Goal: Information Seeking & Learning: Learn about a topic

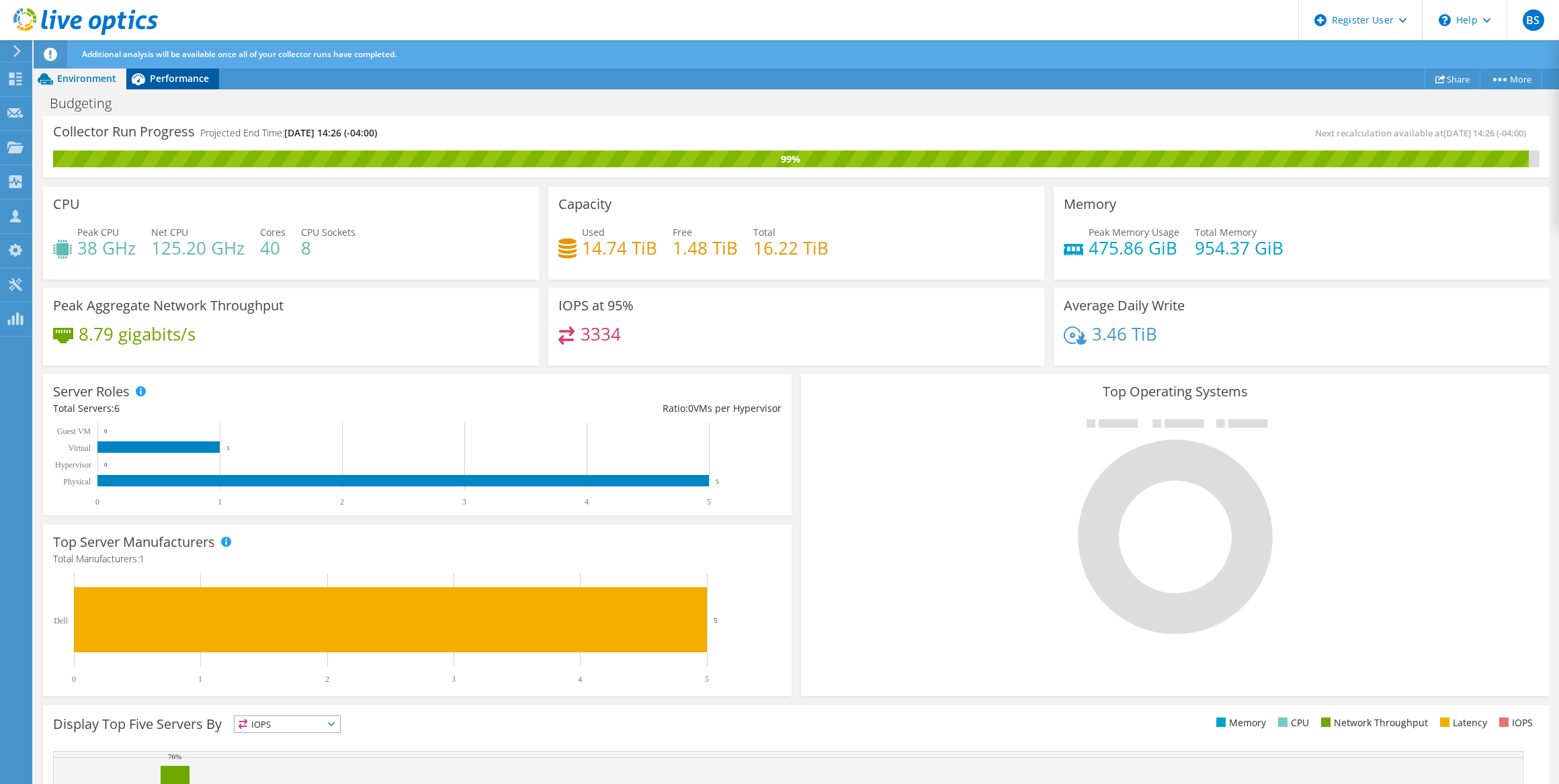
click at [164, 77] on span "Performance" at bounding box center [179, 78] width 59 height 13
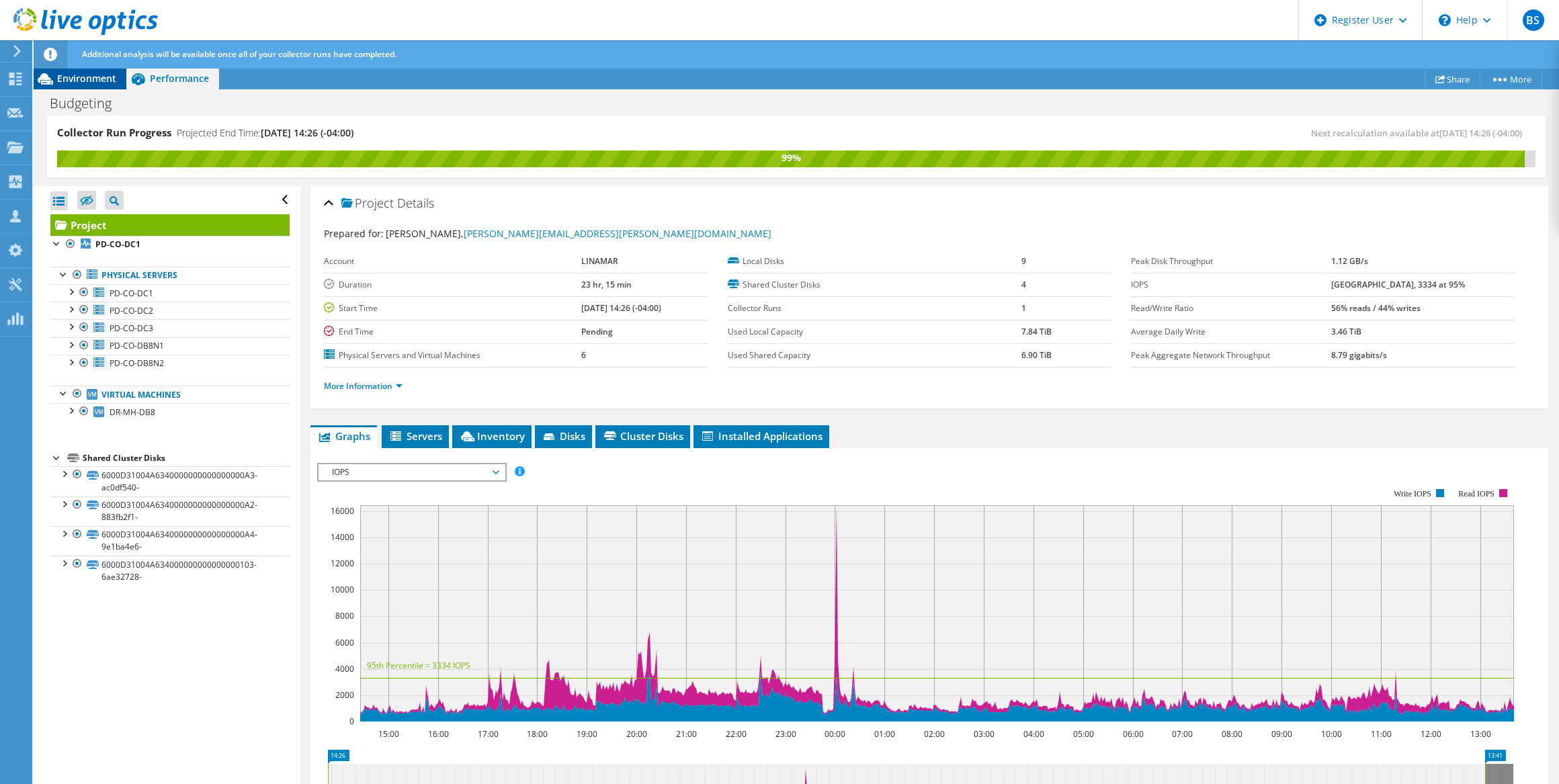
click at [88, 75] on span "Environment" at bounding box center [86, 78] width 59 height 13
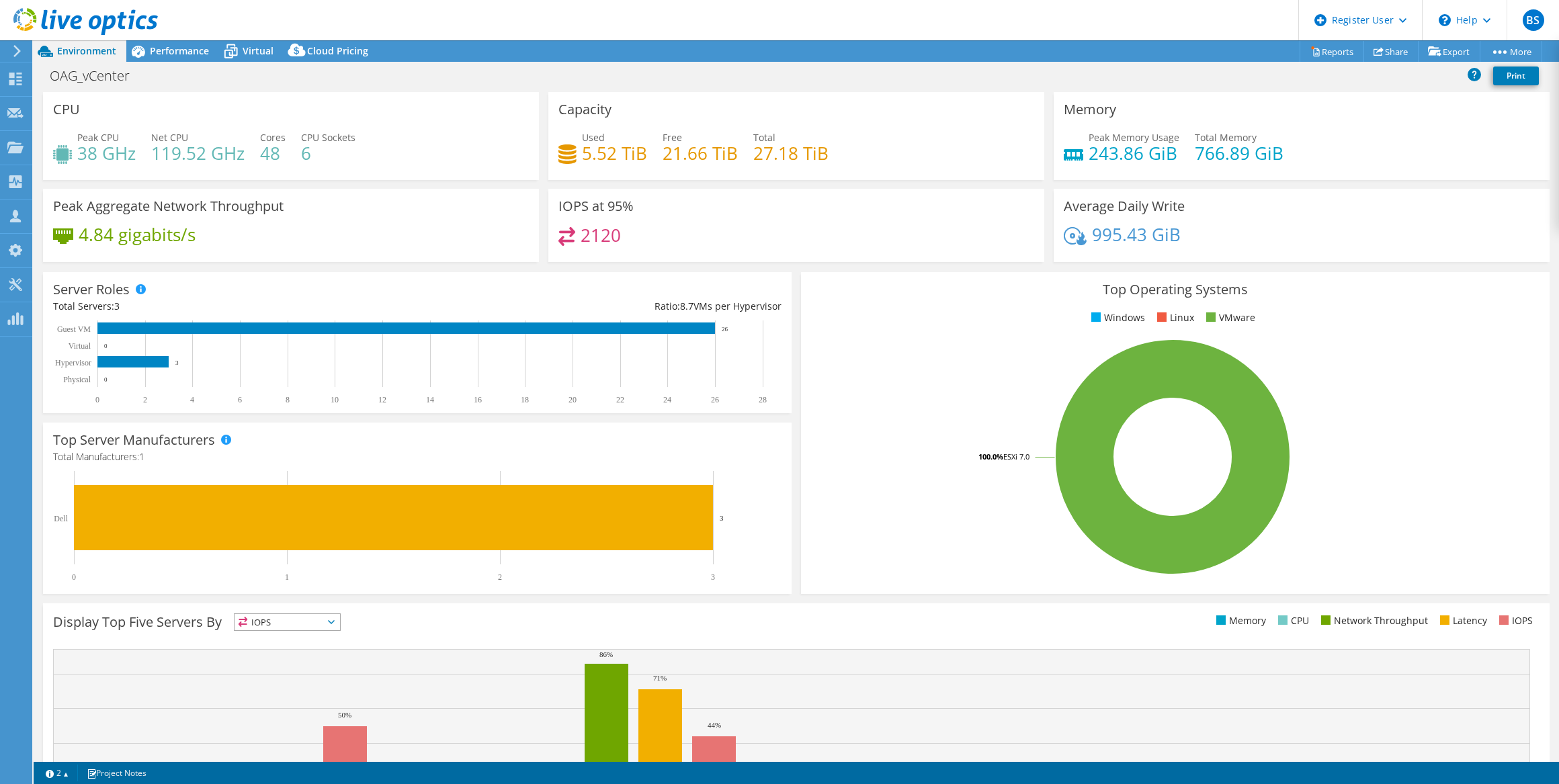
select select "[GEOGRAPHIC_DATA]"
select select "USD"
click at [142, 51] on icon at bounding box center [138, 52] width 14 height 12
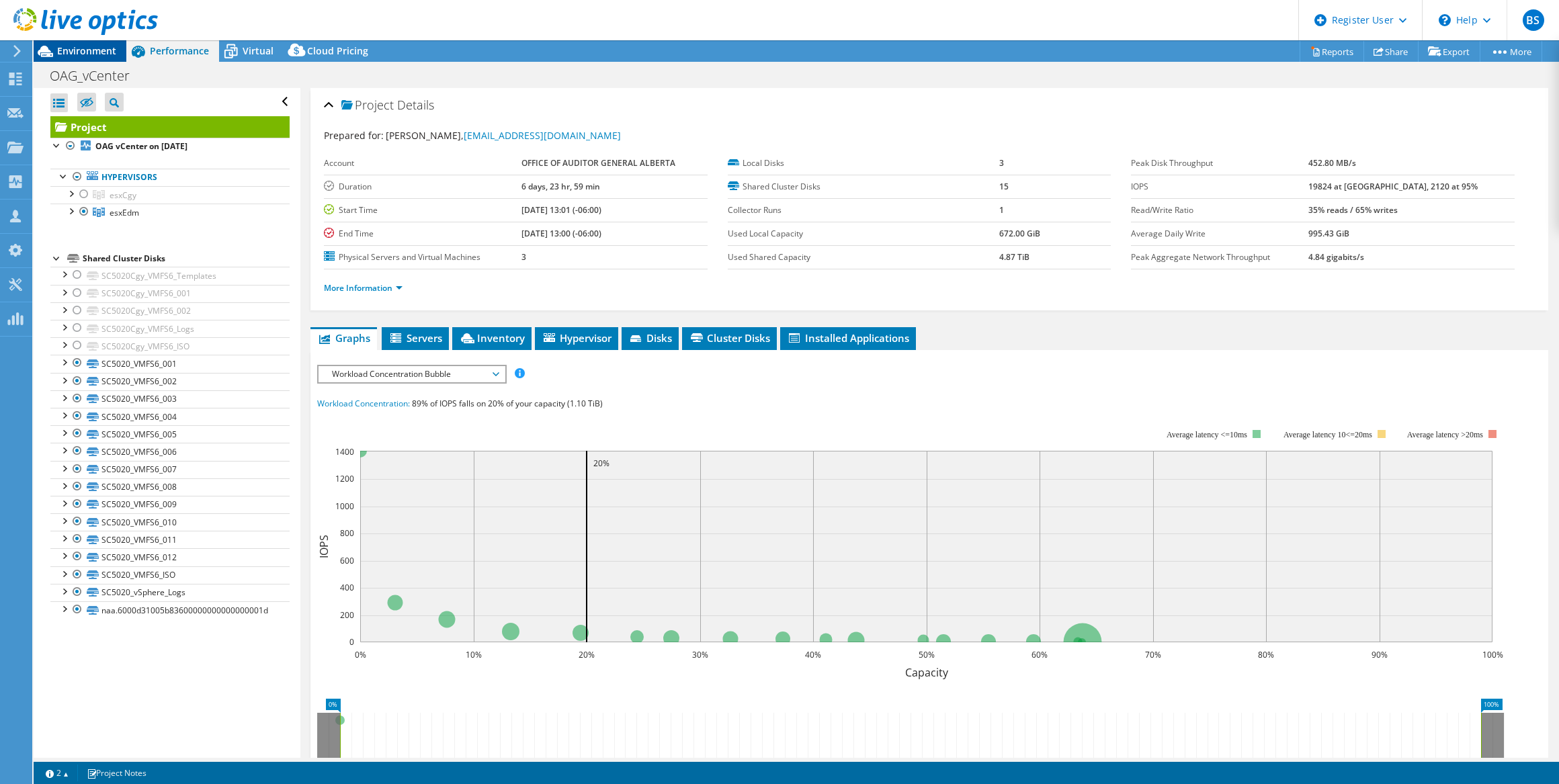
click at [86, 53] on span "Environment" at bounding box center [86, 50] width 59 height 13
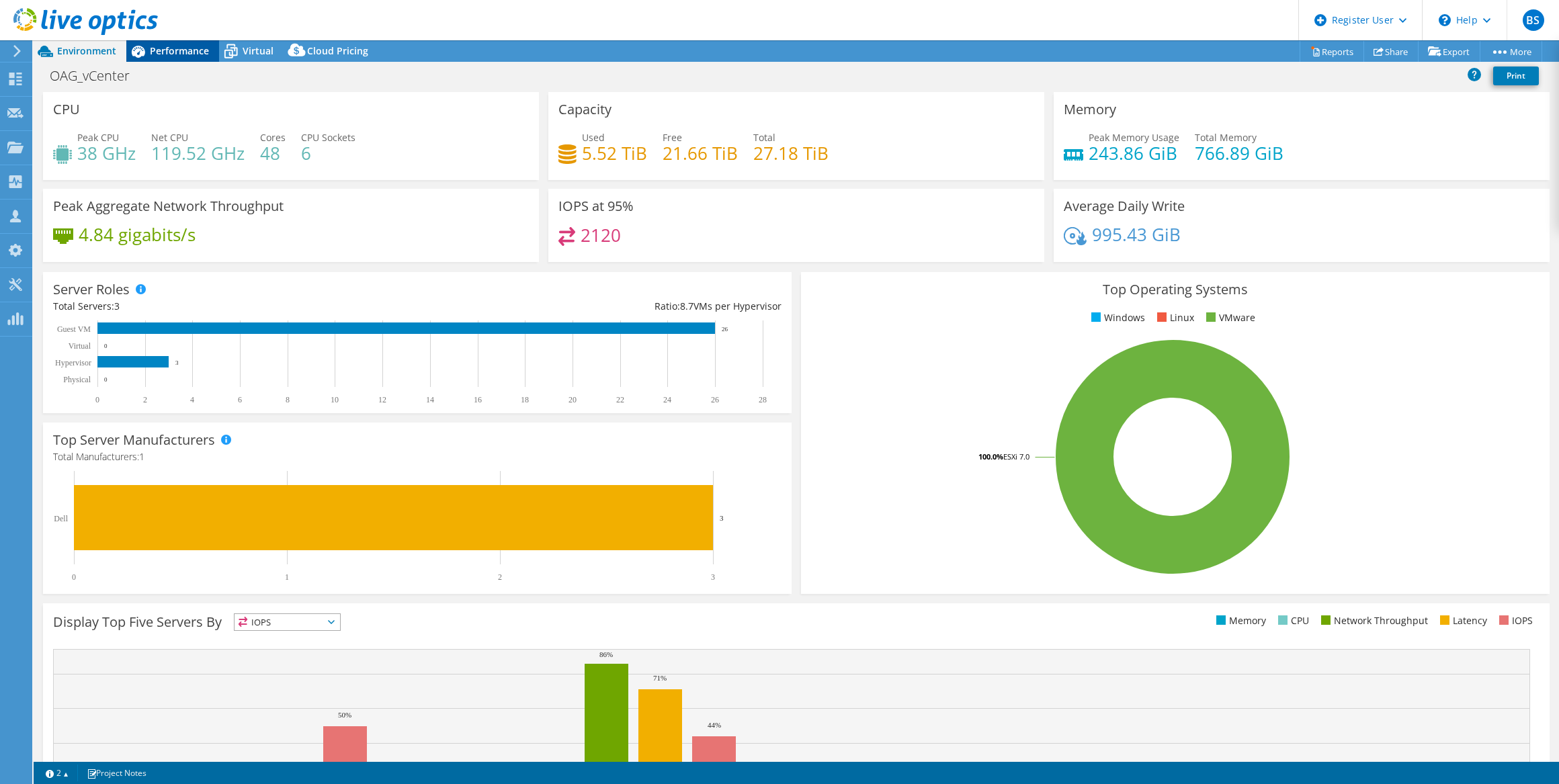
click at [170, 55] on span "Performance" at bounding box center [179, 50] width 59 height 13
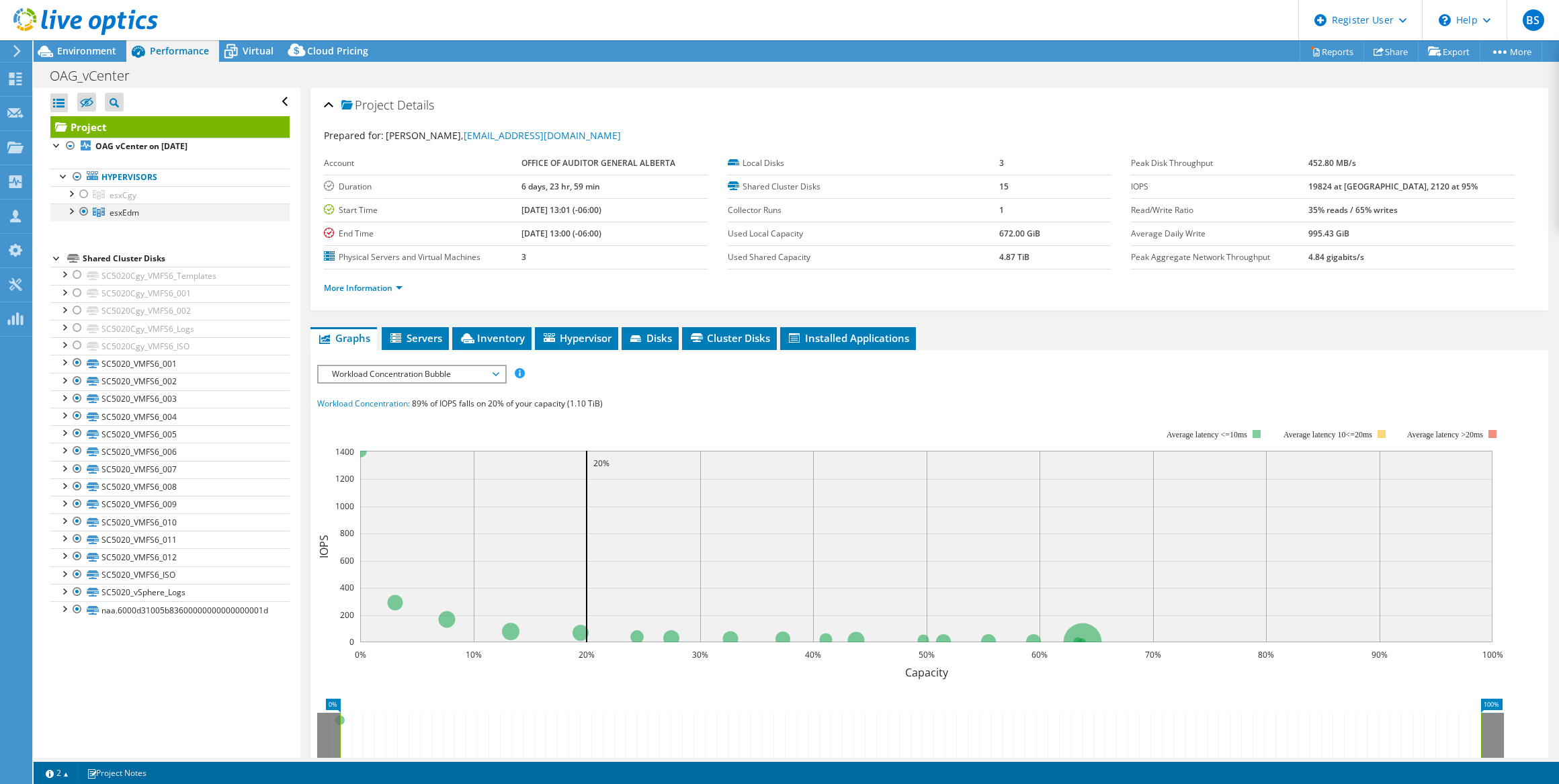
click at [74, 214] on div at bounding box center [71, 210] width 14 height 14
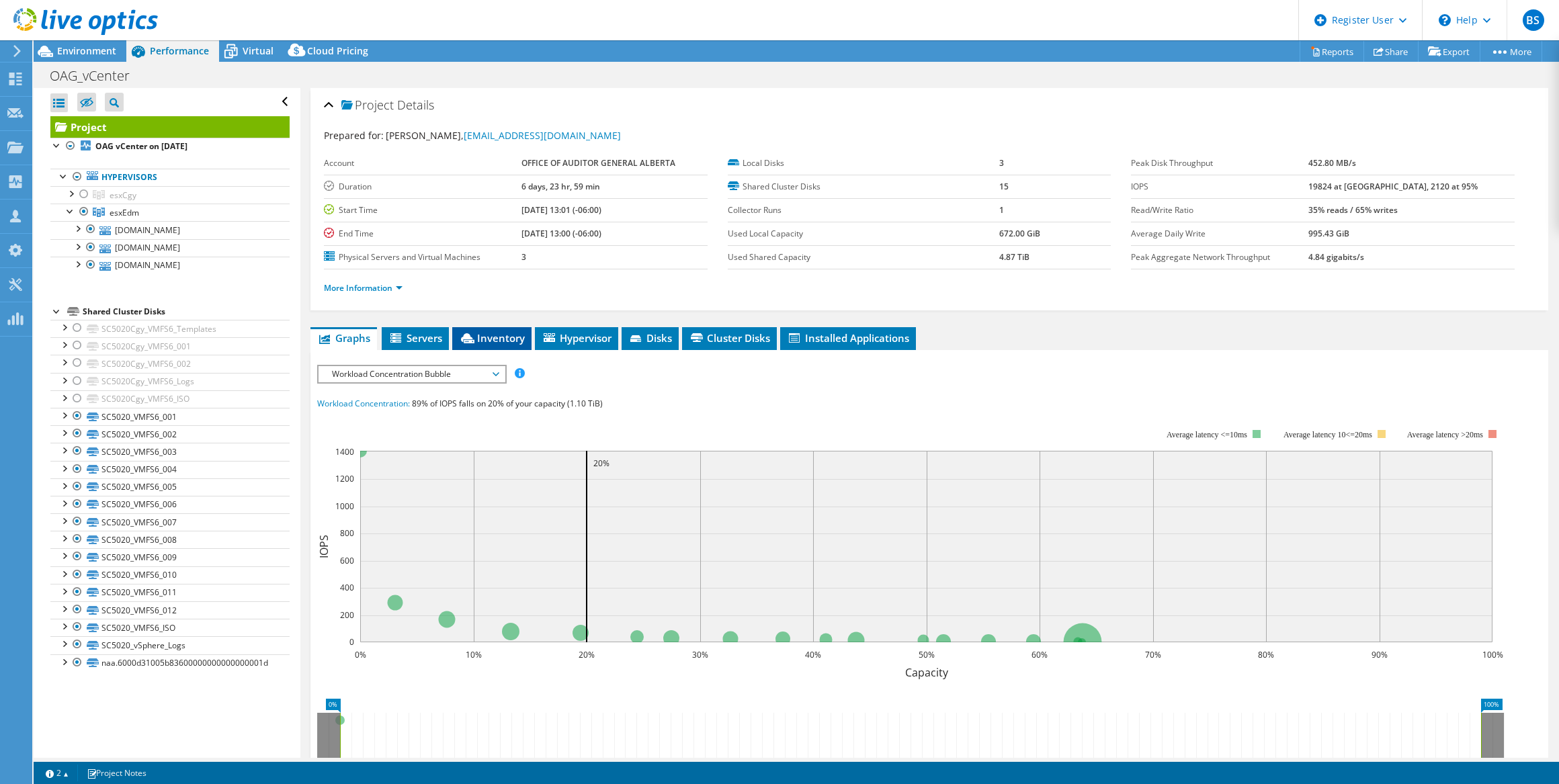
click at [492, 331] on span "Inventory" at bounding box center [492, 338] width 66 height 14
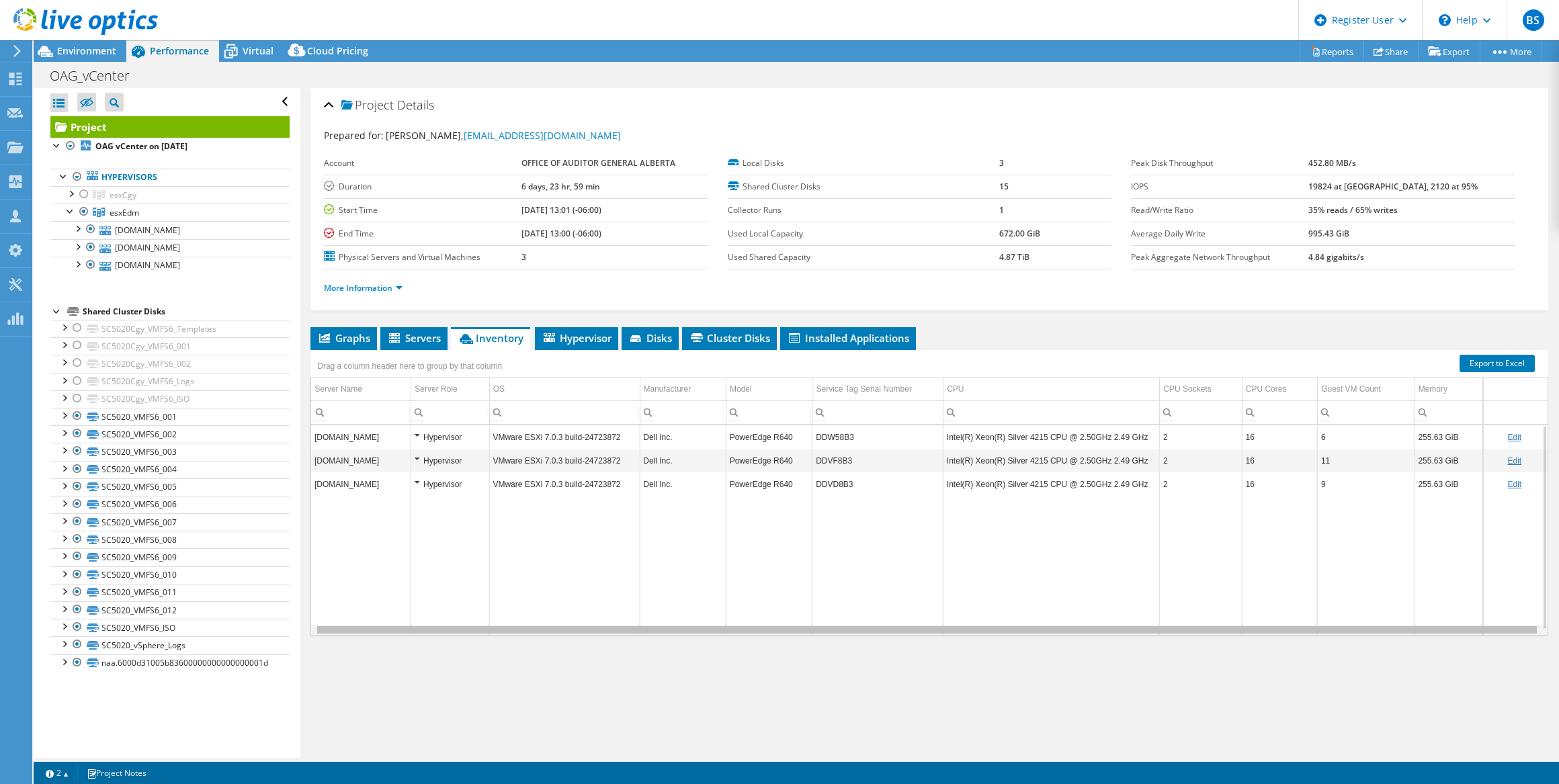
scroll to position [0, 4]
drag, startPoint x: 880, startPoint y: 629, endPoint x: 959, endPoint y: 627, distance: 79.0
click at [959, 627] on body "BS Dell User [PERSON_NAME] [EMAIL_ADDRESS][DOMAIN_NAME] Dell My Profile Log Out…" at bounding box center [779, 392] width 1559 height 784
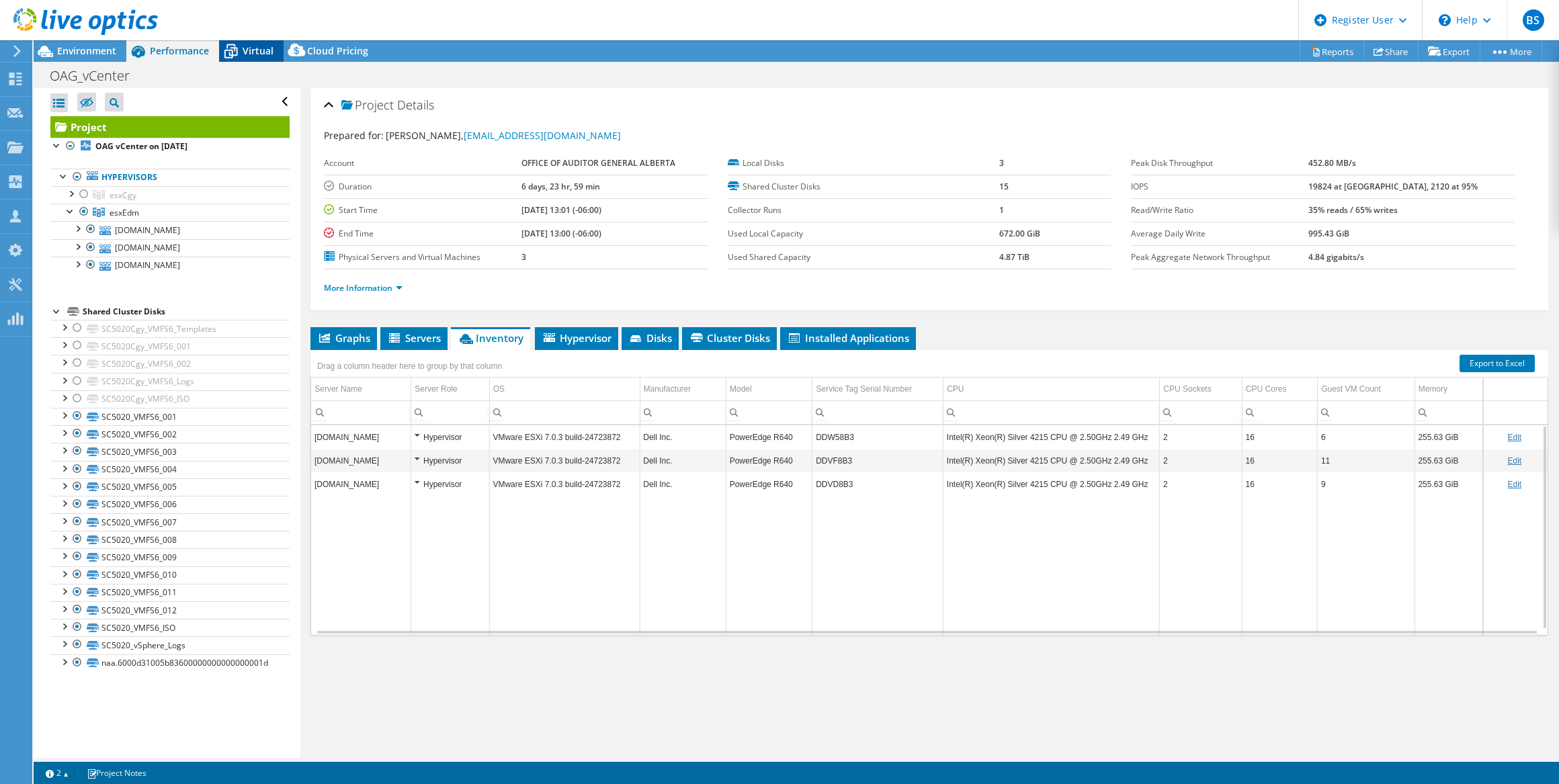
click at [239, 54] on icon at bounding box center [230, 51] width 23 height 23
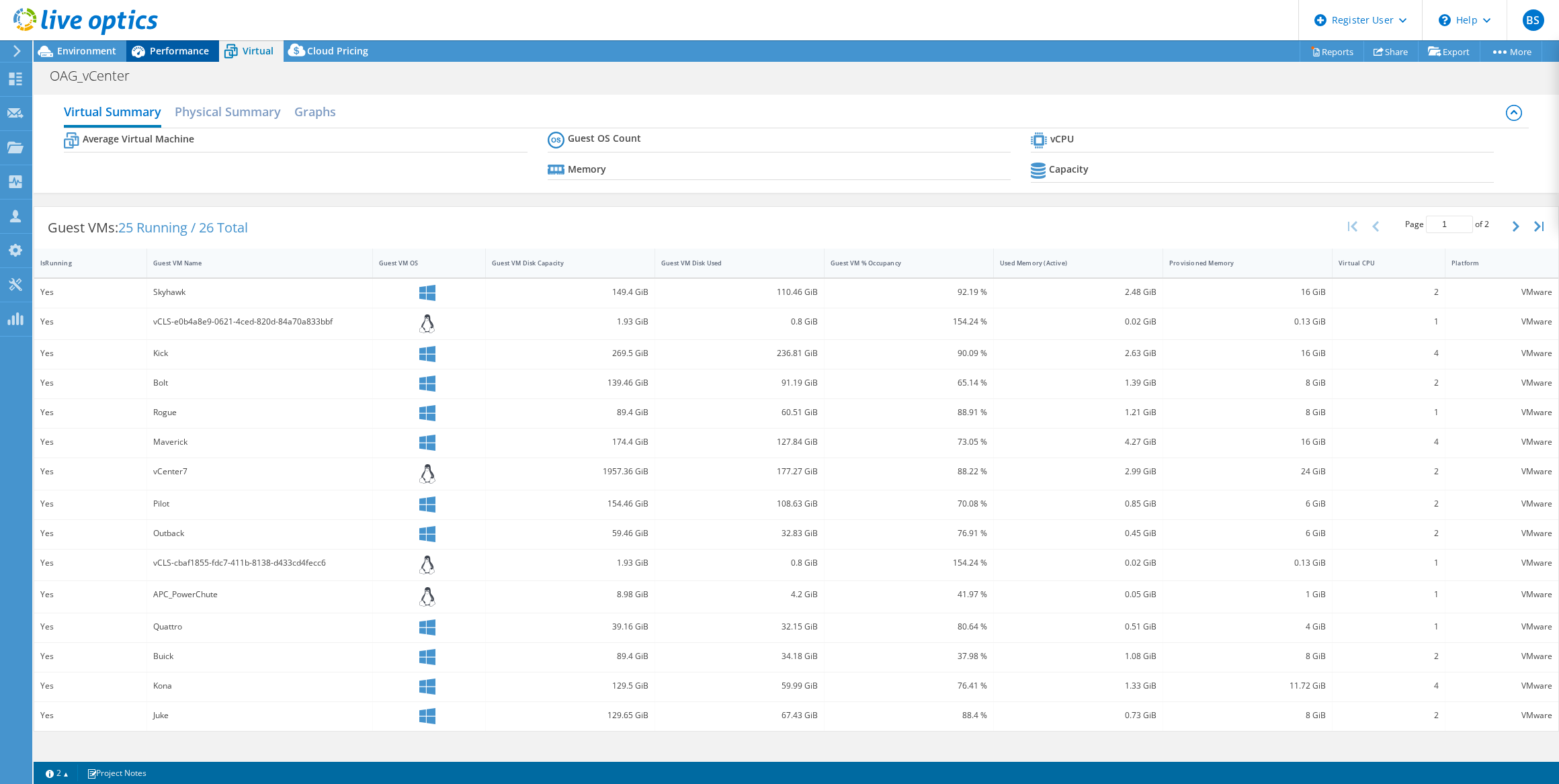
click at [169, 48] on span "Performance" at bounding box center [179, 50] width 59 height 13
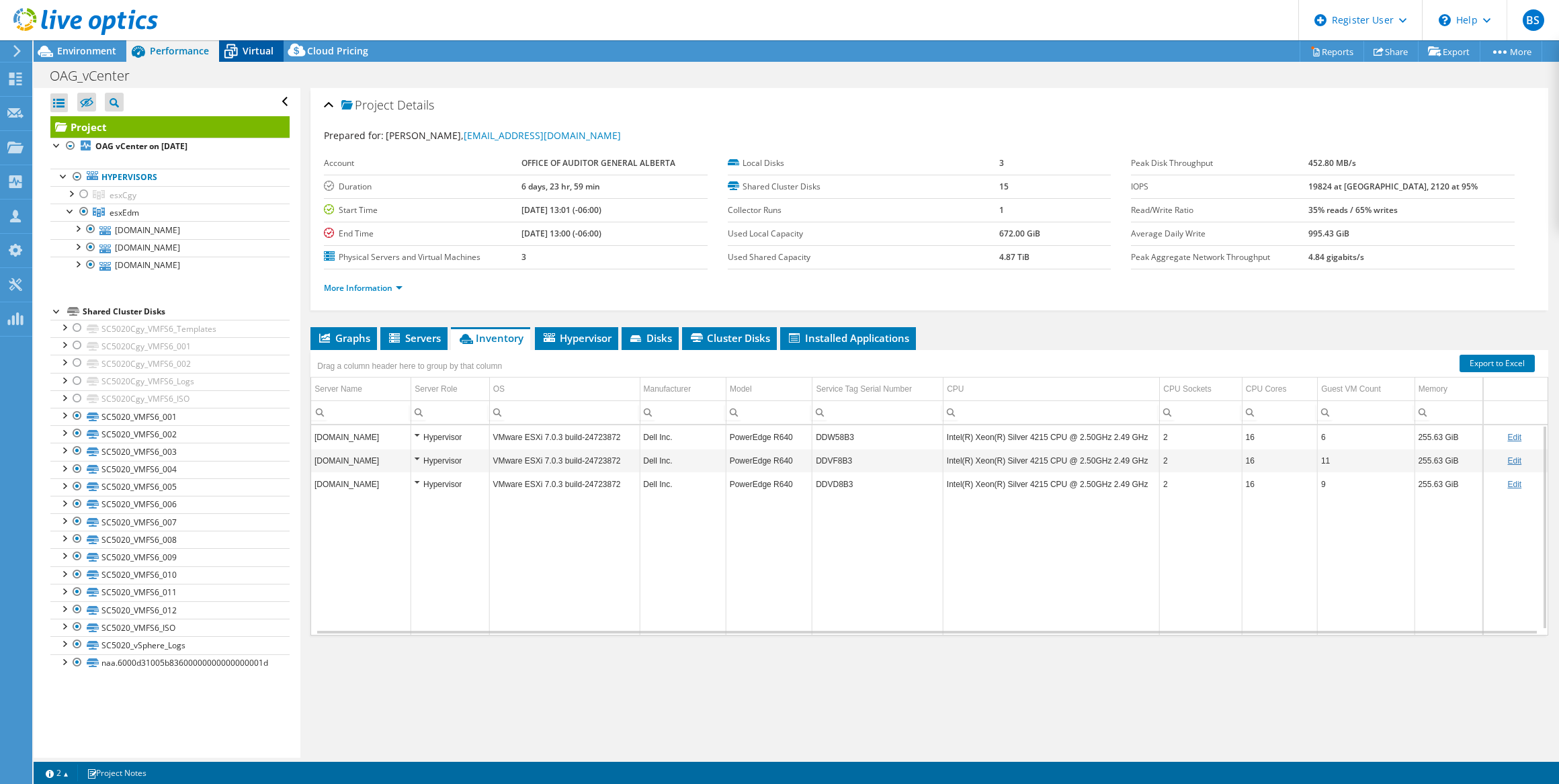
click at [221, 49] on icon at bounding box center [230, 51] width 23 height 23
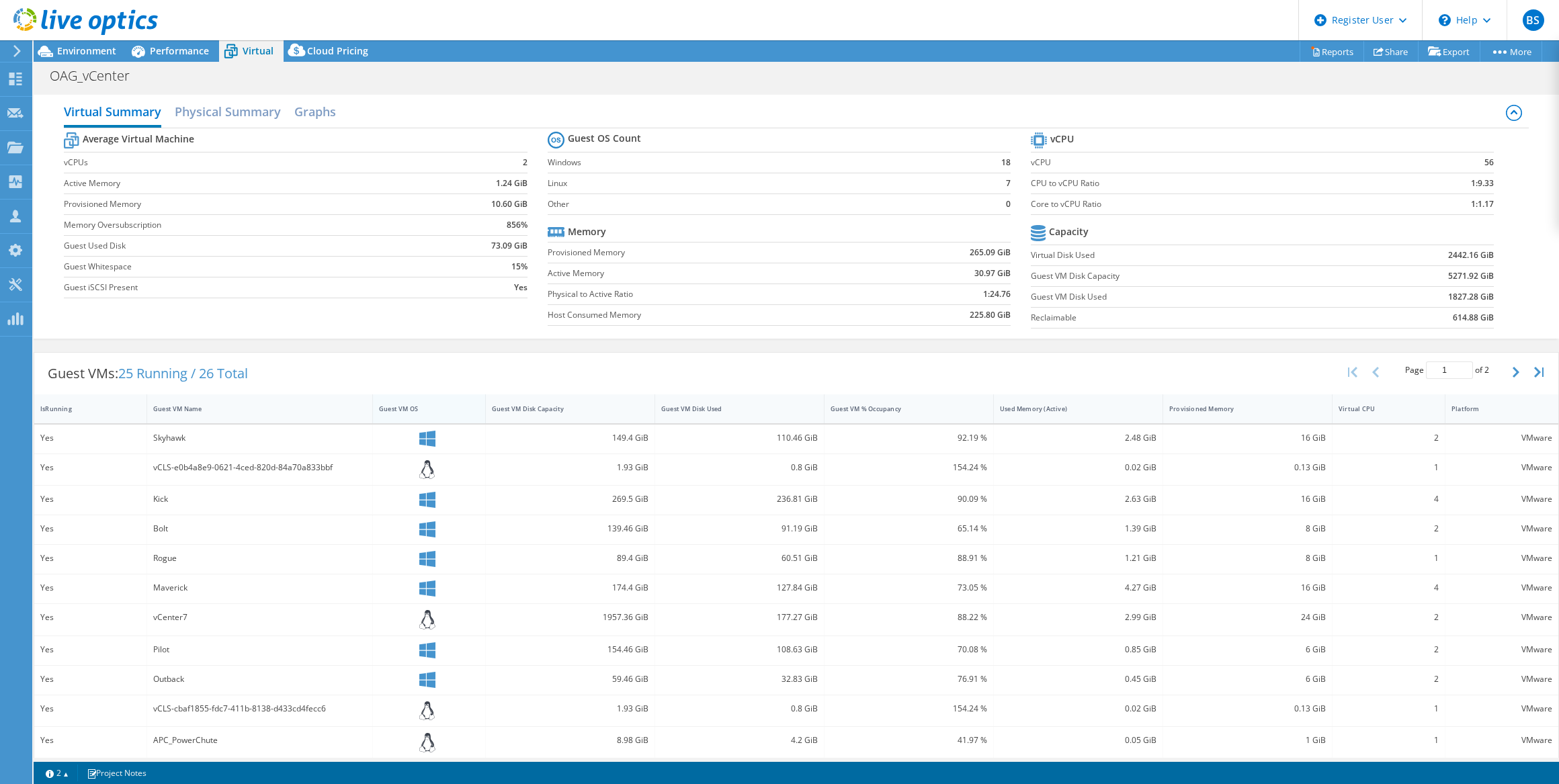
click at [400, 400] on div "Guest VM OS" at bounding box center [421, 409] width 96 height 21
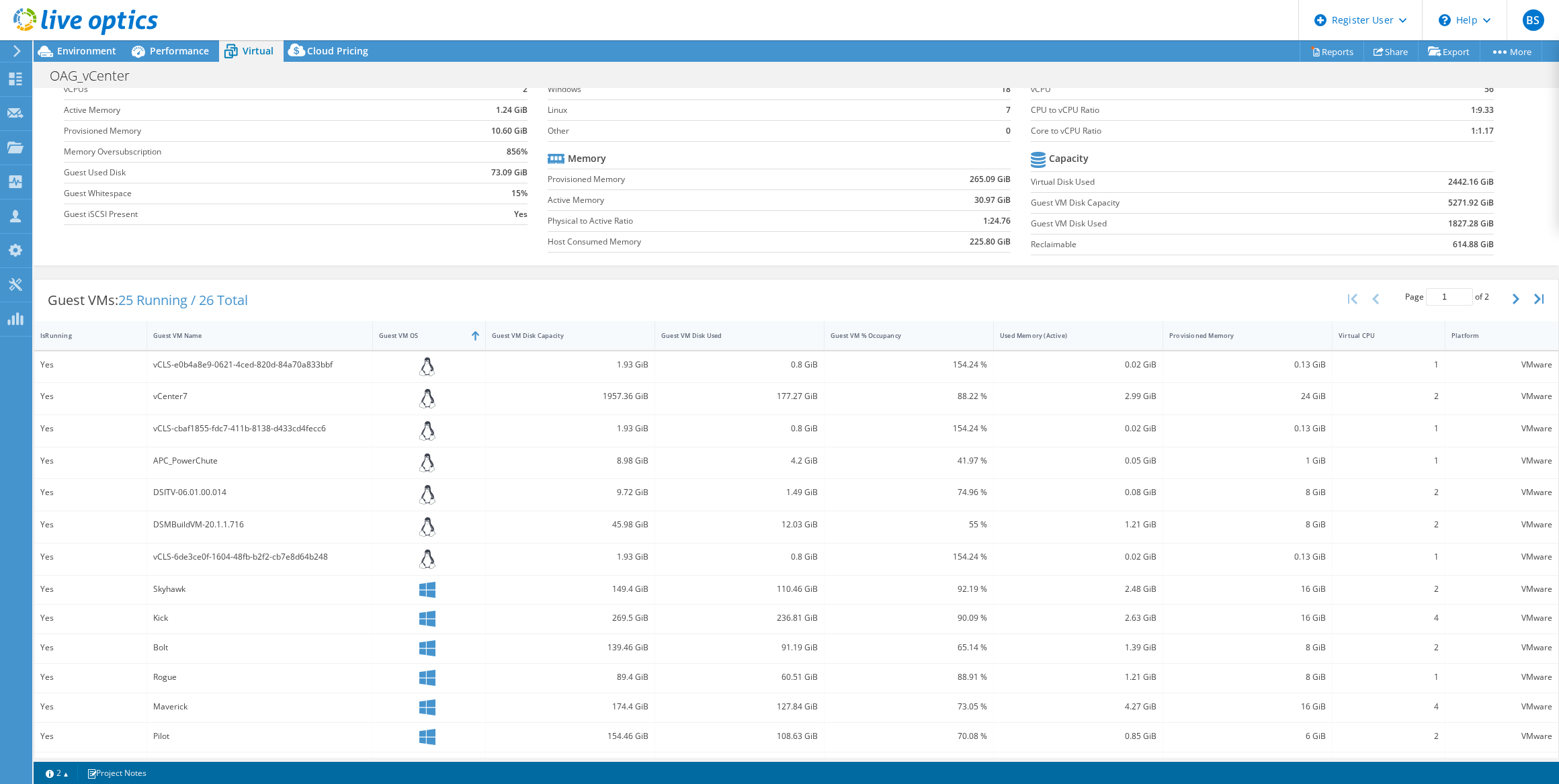
scroll to position [131, 0]
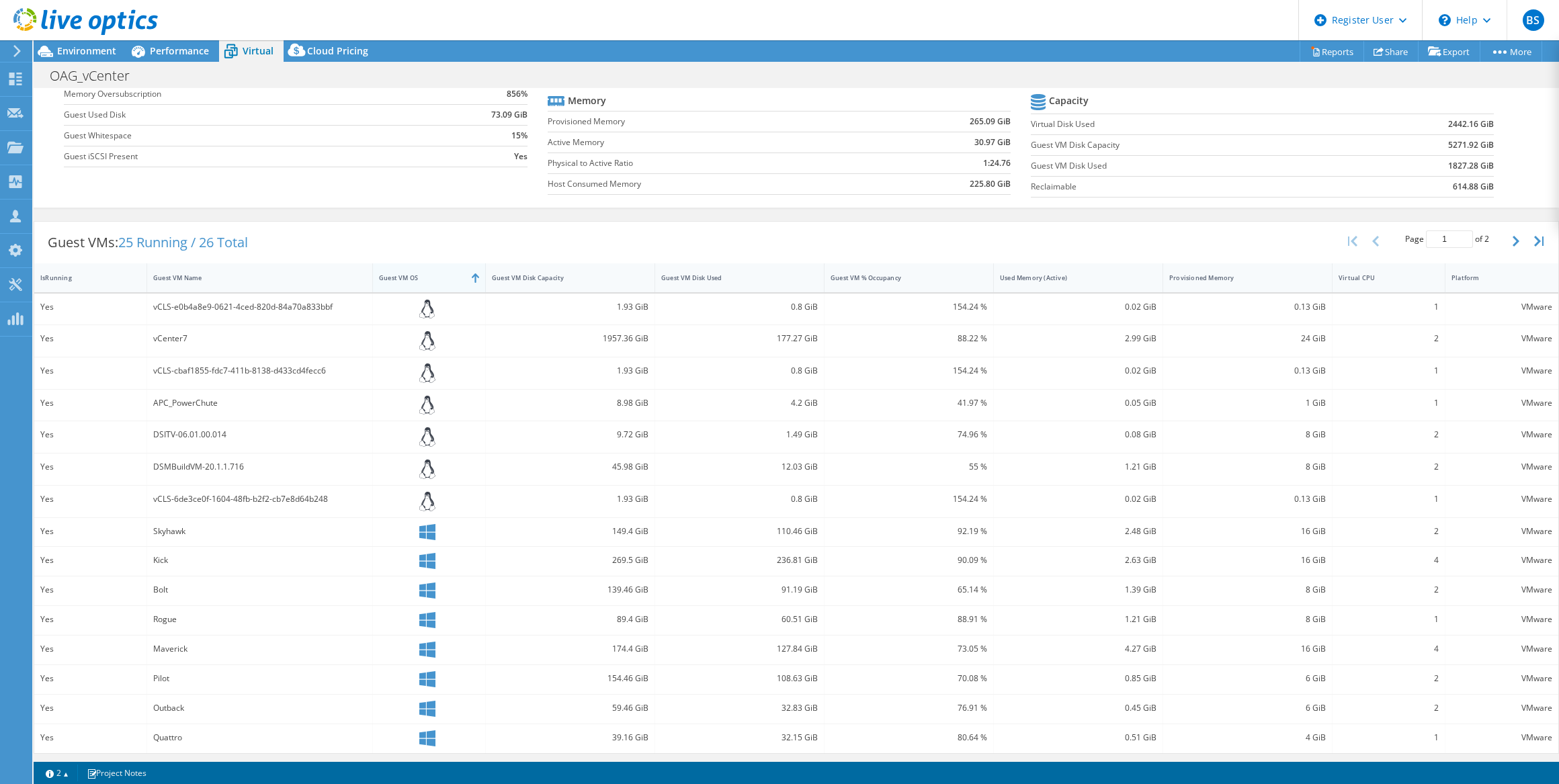
click at [403, 269] on div "Guest VM OS" at bounding box center [421, 278] width 96 height 21
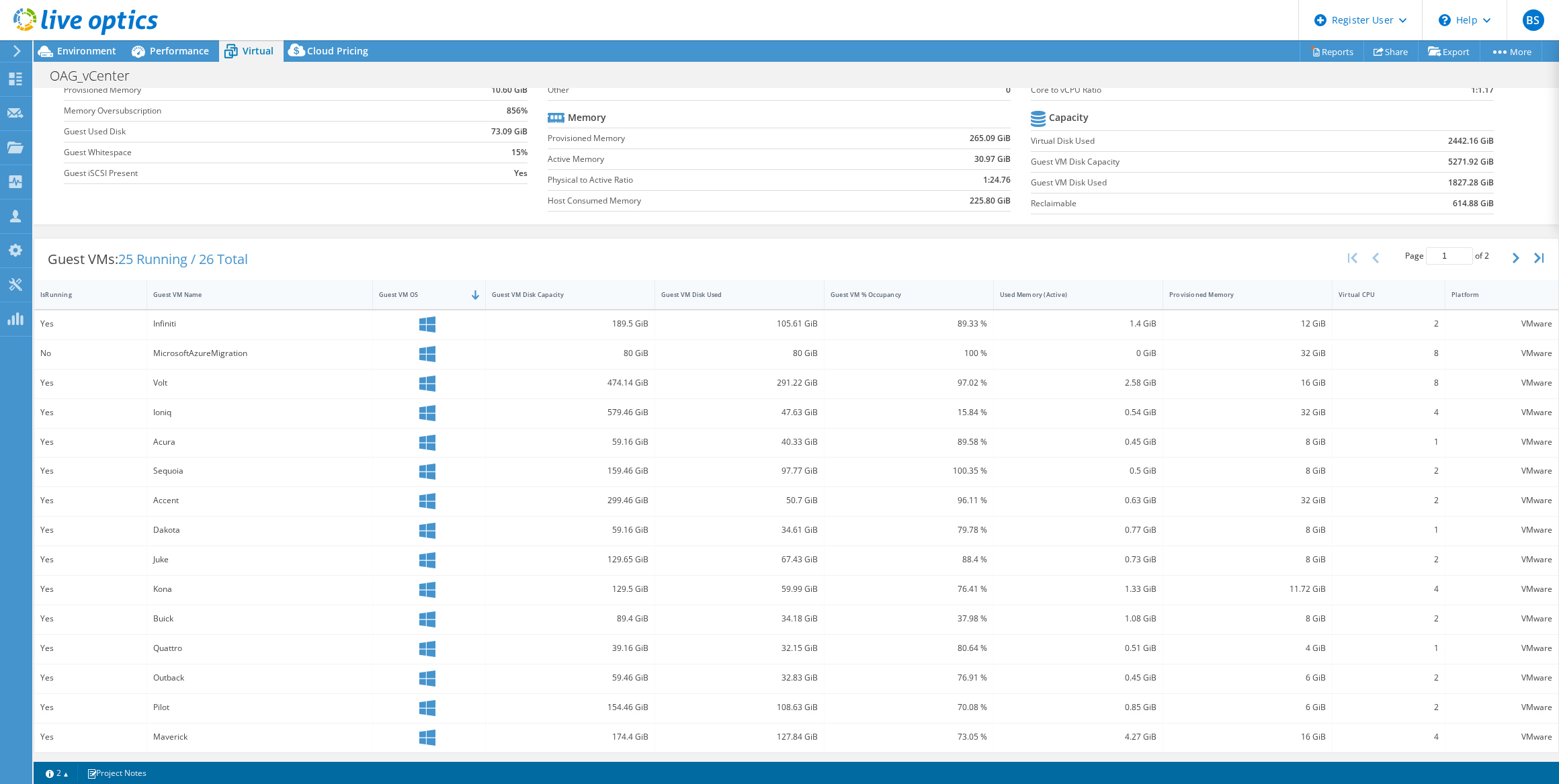
scroll to position [113, 0]
click at [1513, 254] on icon "button" at bounding box center [1516, 259] width 7 height 11
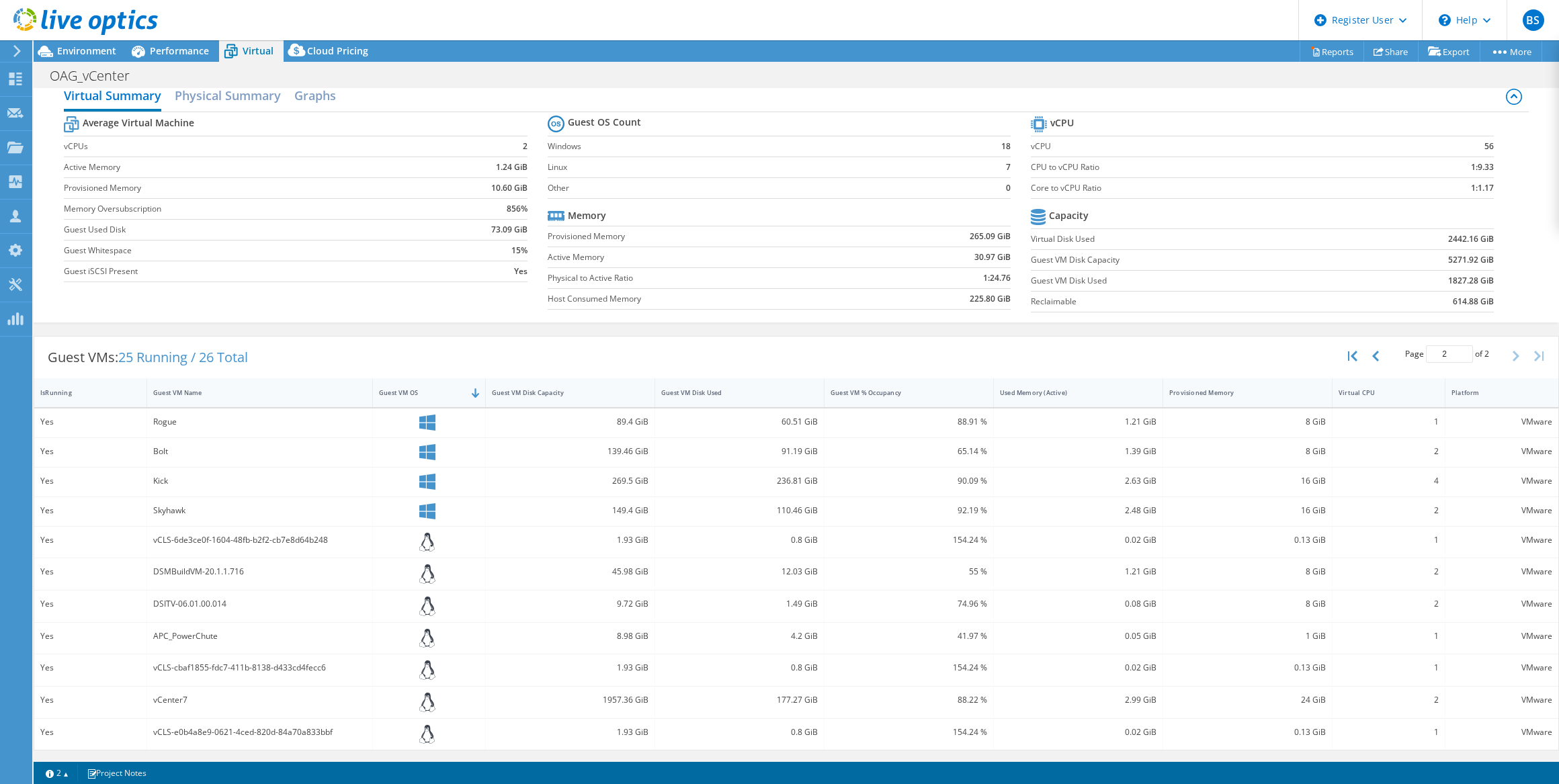
scroll to position [14, 0]
click at [1371, 359] on button "button" at bounding box center [1377, 359] width 23 height 26
type input "1"
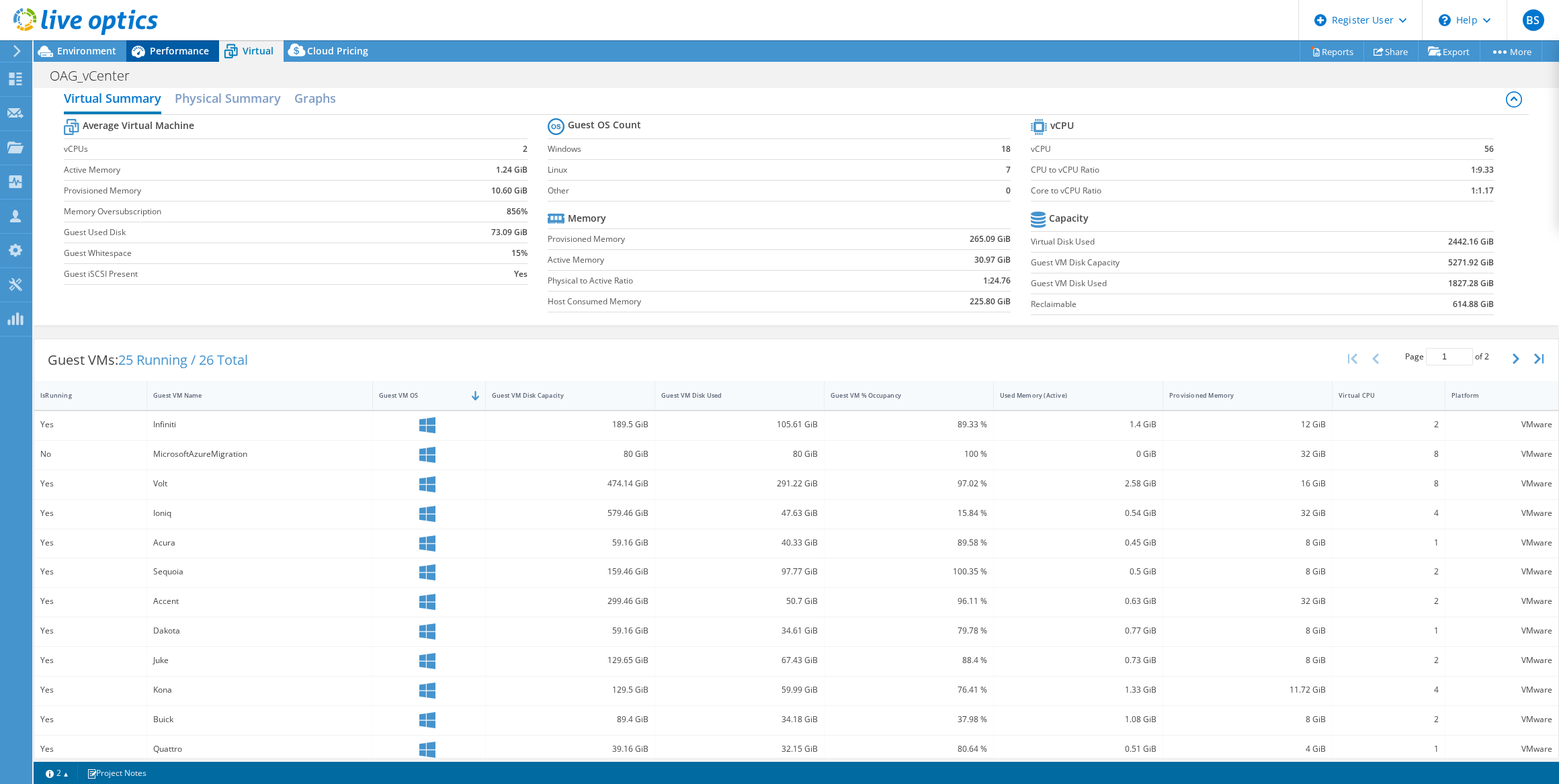
click at [151, 52] on span "Performance" at bounding box center [179, 50] width 59 height 13
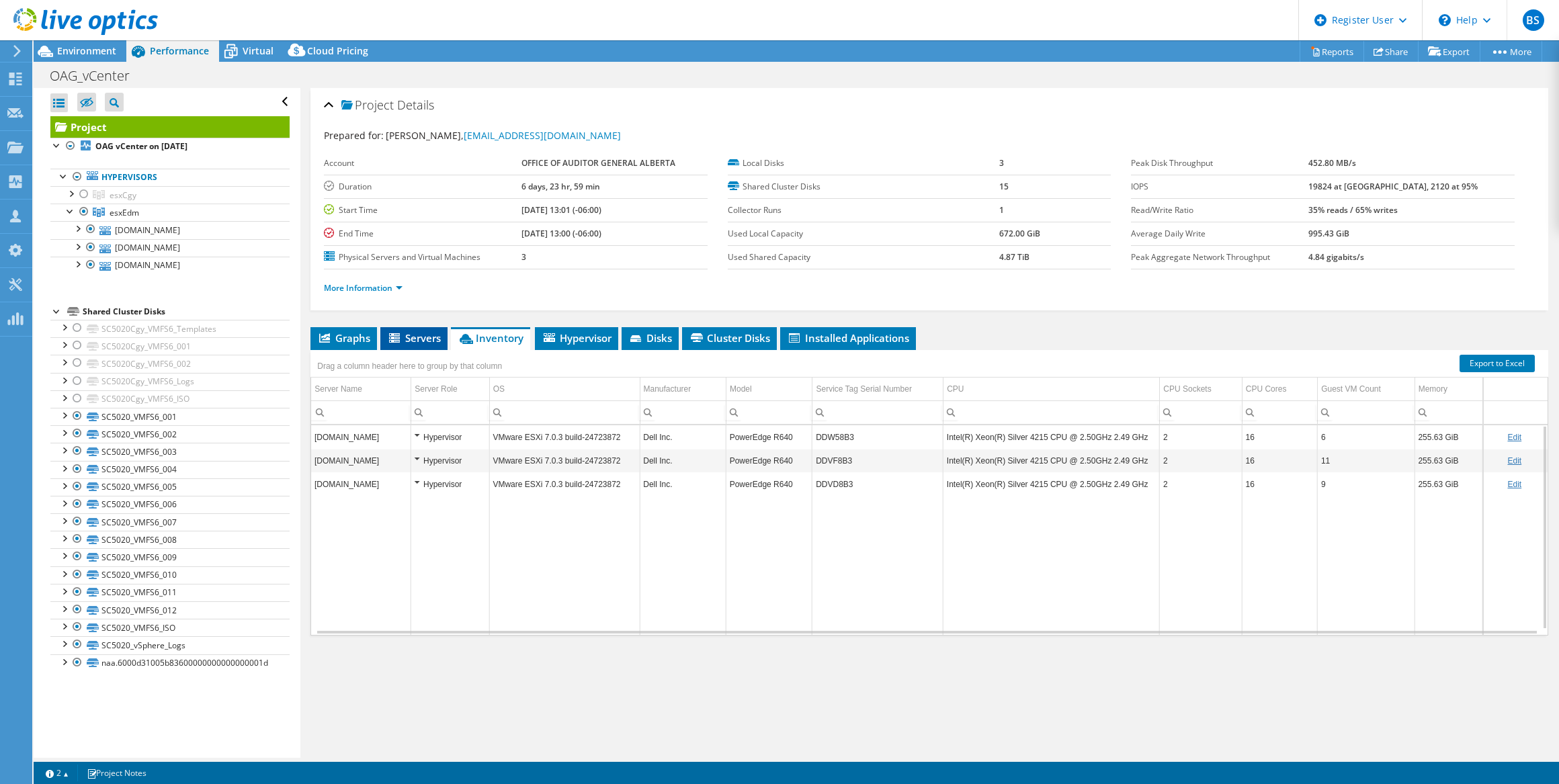
click at [411, 334] on span "Servers" at bounding box center [414, 338] width 54 height 14
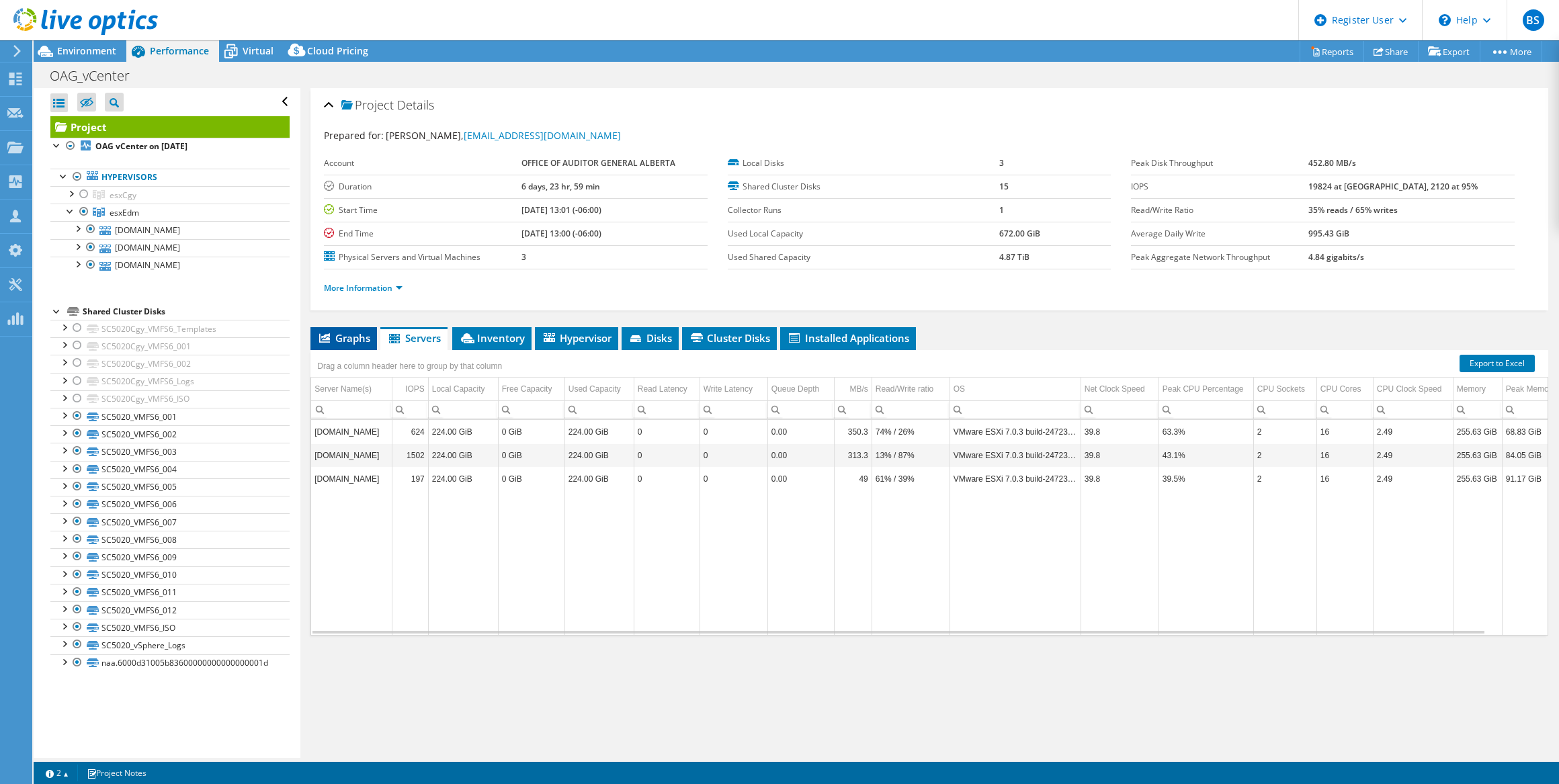
click at [357, 335] on span "Graphs" at bounding box center [344, 338] width 53 height 14
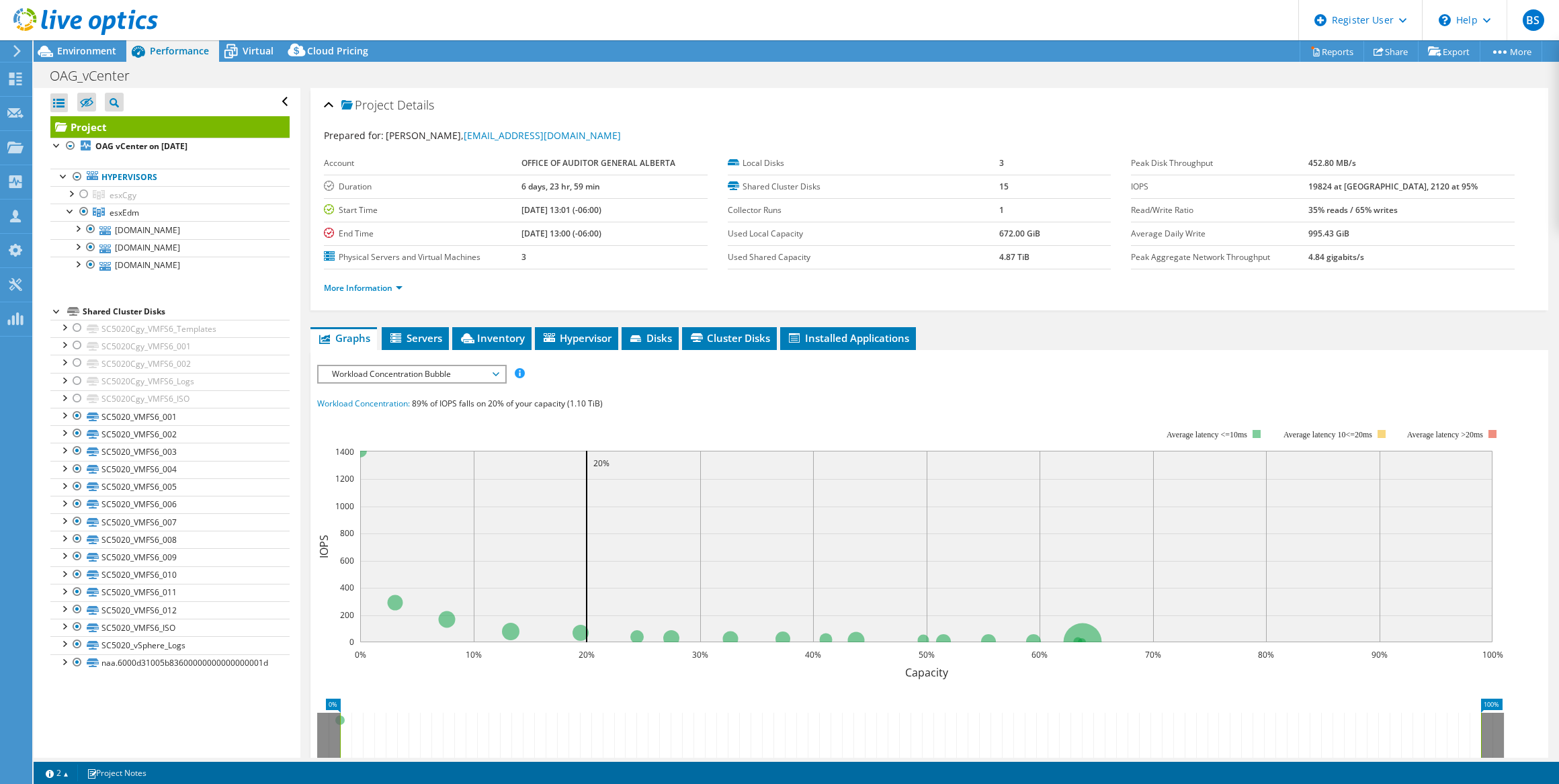
click at [450, 371] on span "Workload Concentration Bubble" at bounding box center [411, 374] width 173 height 16
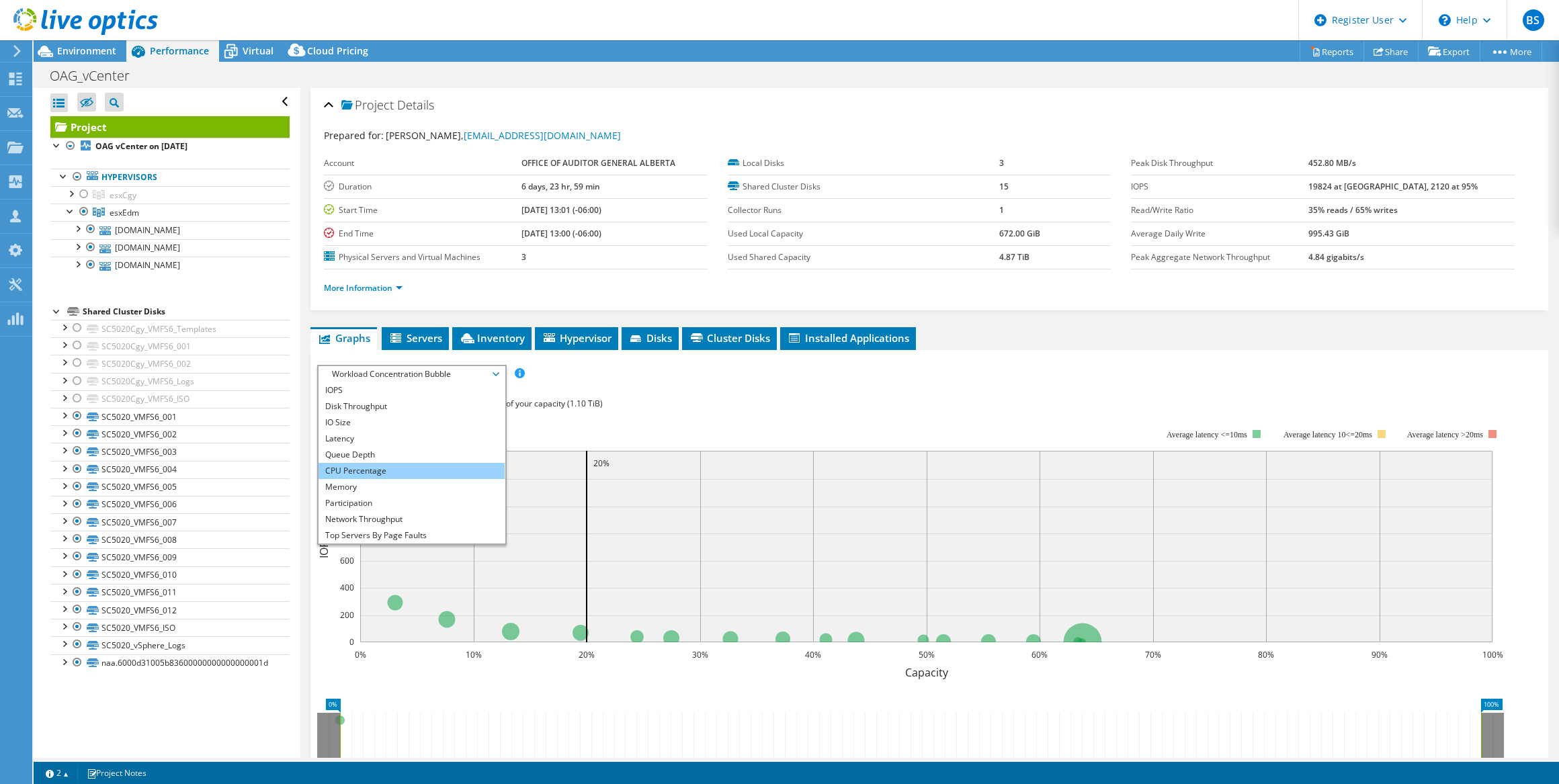
click at [376, 464] on li "CPU Percentage" at bounding box center [411, 470] width 186 height 16
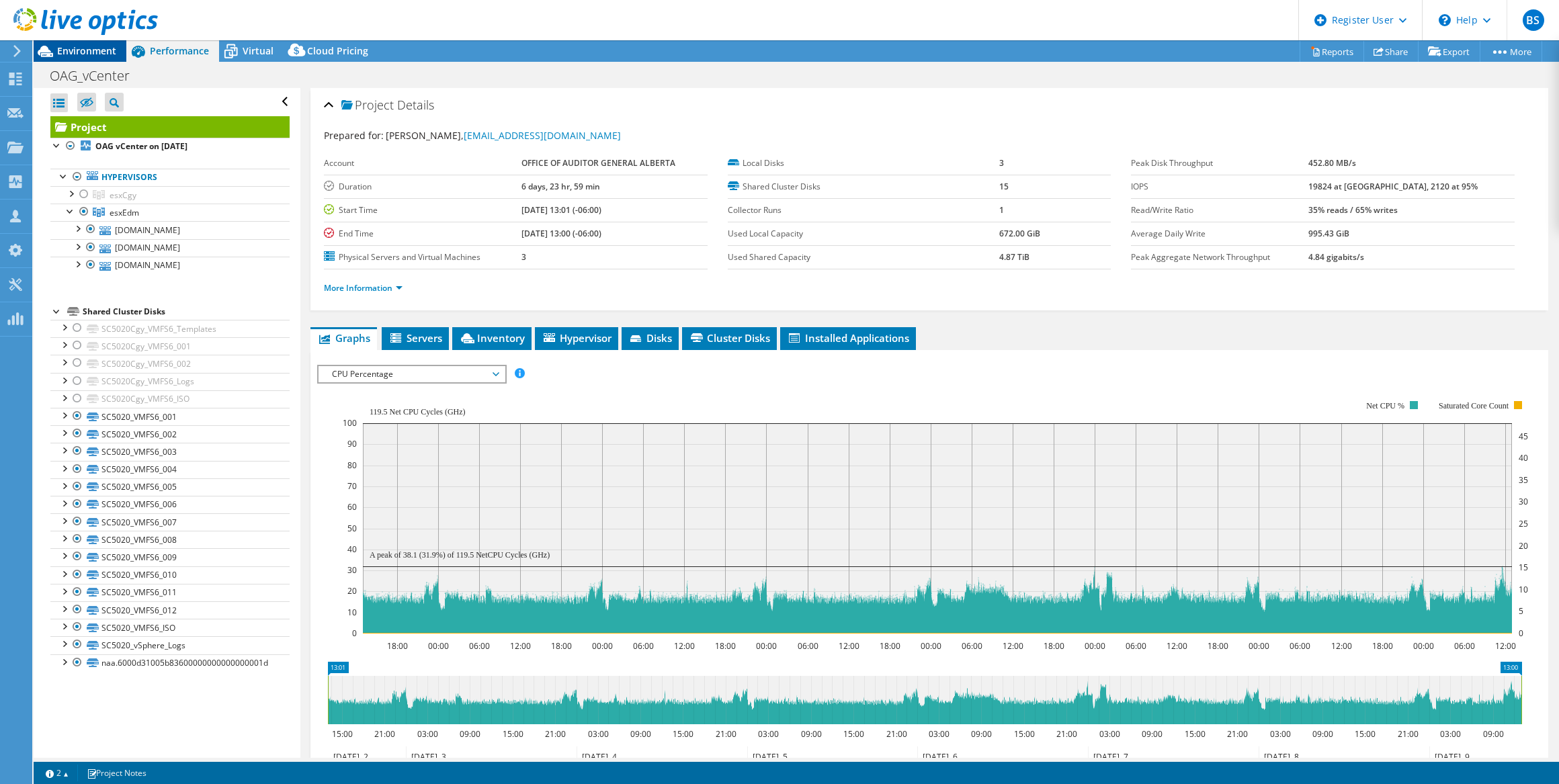
click at [74, 54] on span "Environment" at bounding box center [86, 50] width 59 height 13
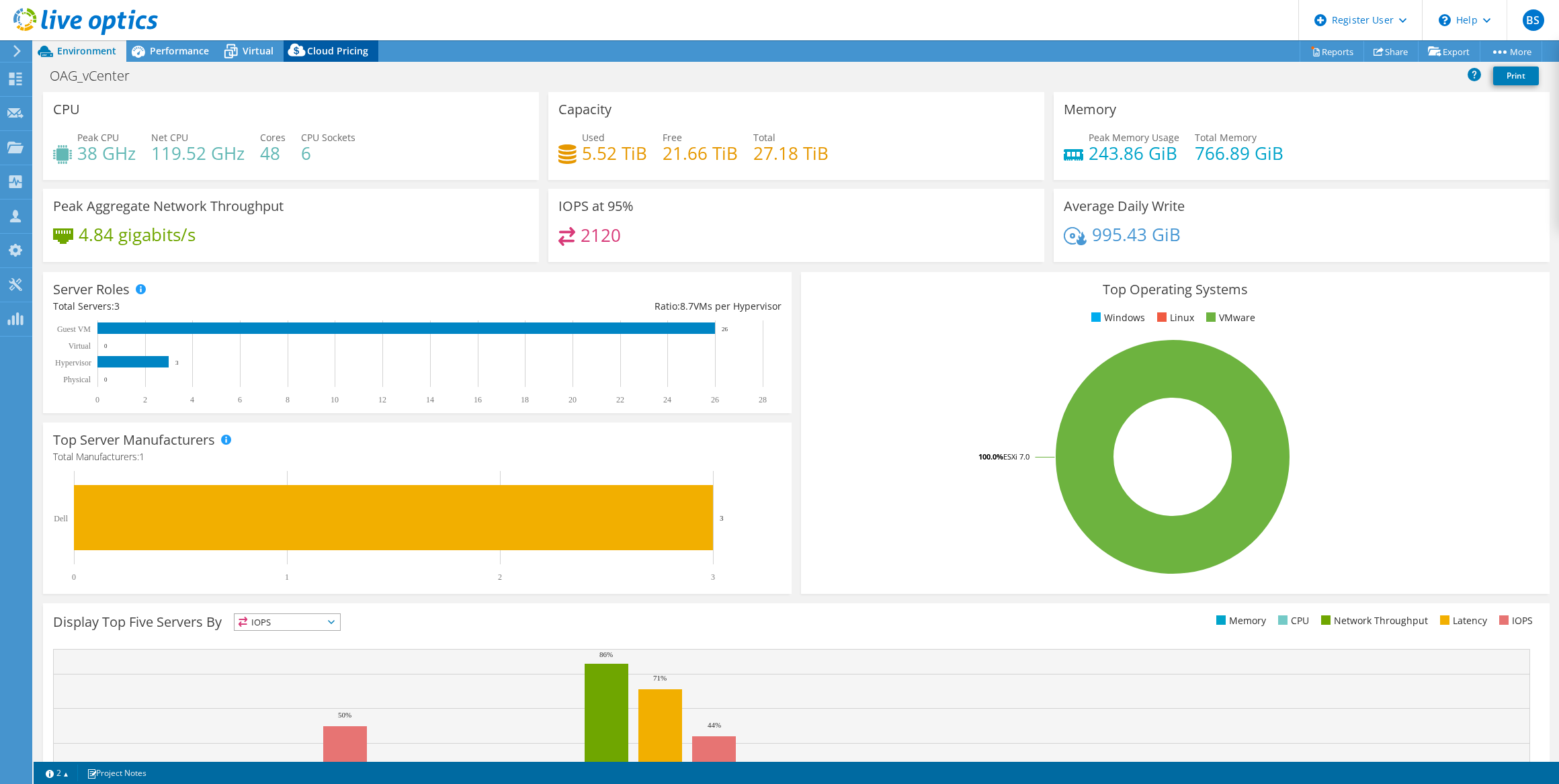
click at [333, 48] on span "Cloud Pricing" at bounding box center [337, 50] width 61 height 13
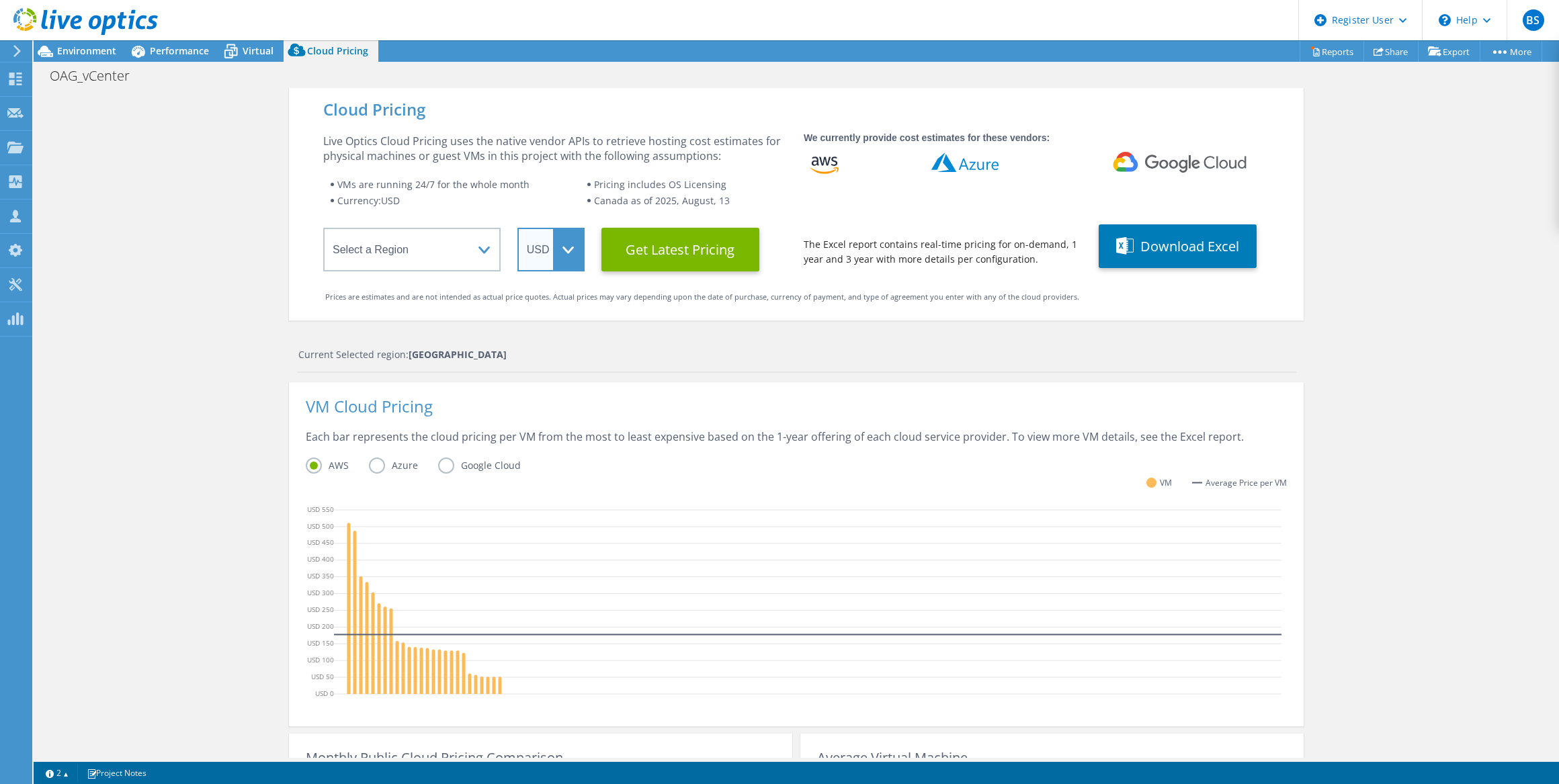
click at [562, 246] on select "ARS AUD BRL CAD CHF CLP CNY DKK EUR GBP HKD HUF INR JPY MXN MYR NOK NZD PEN SEK…" at bounding box center [551, 250] width 68 height 44
click at [517, 228] on select "ARS AUD BRL CAD CHF CLP CNY DKK EUR GBP HKD HUF INR JPY MXN MYR NOK NZD PEN SEK…" at bounding box center [551, 250] width 68 height 44
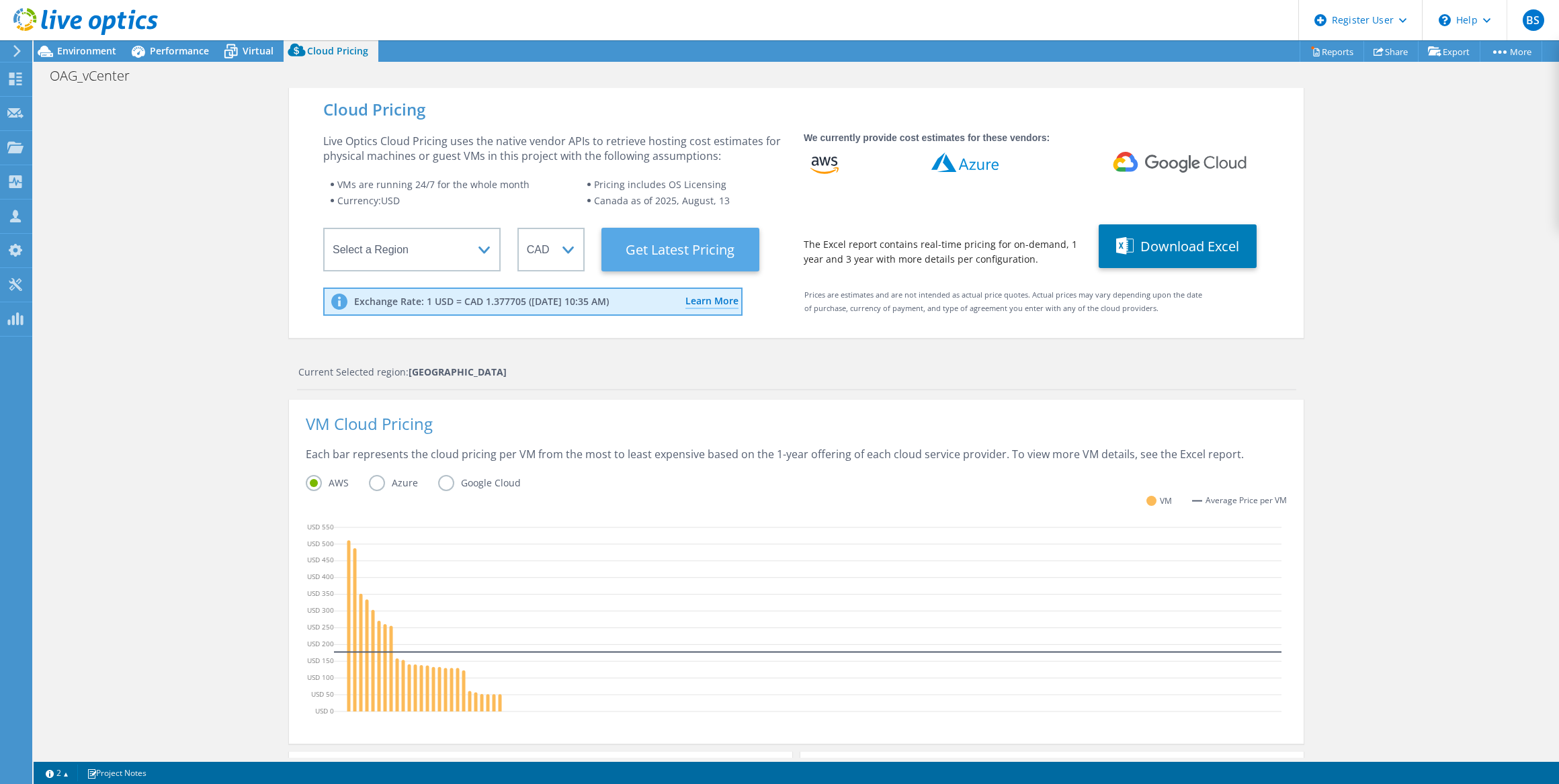
click at [643, 240] on Latest "Get Latest Pricing" at bounding box center [680, 250] width 158 height 44
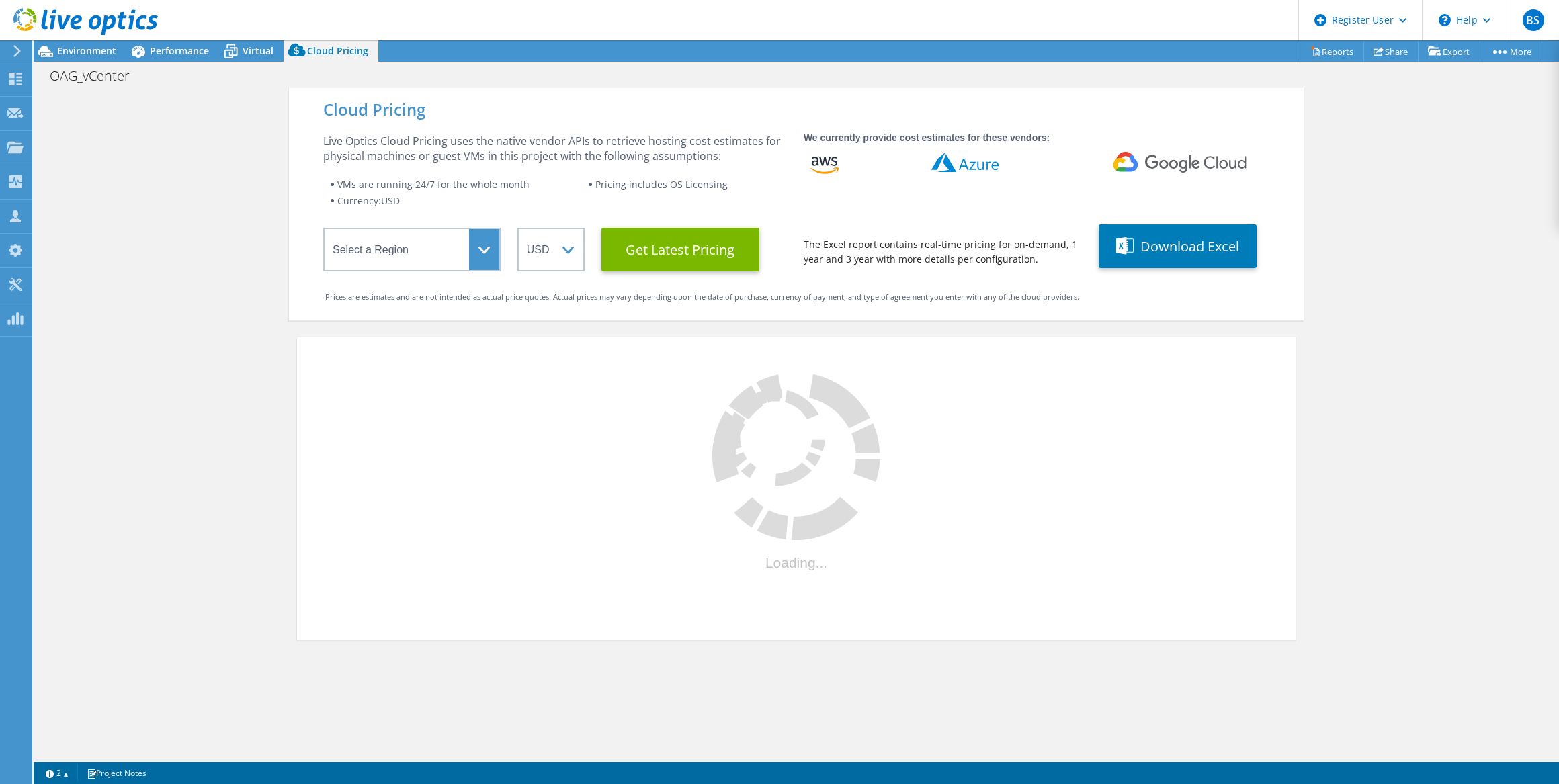
select select "CAD"
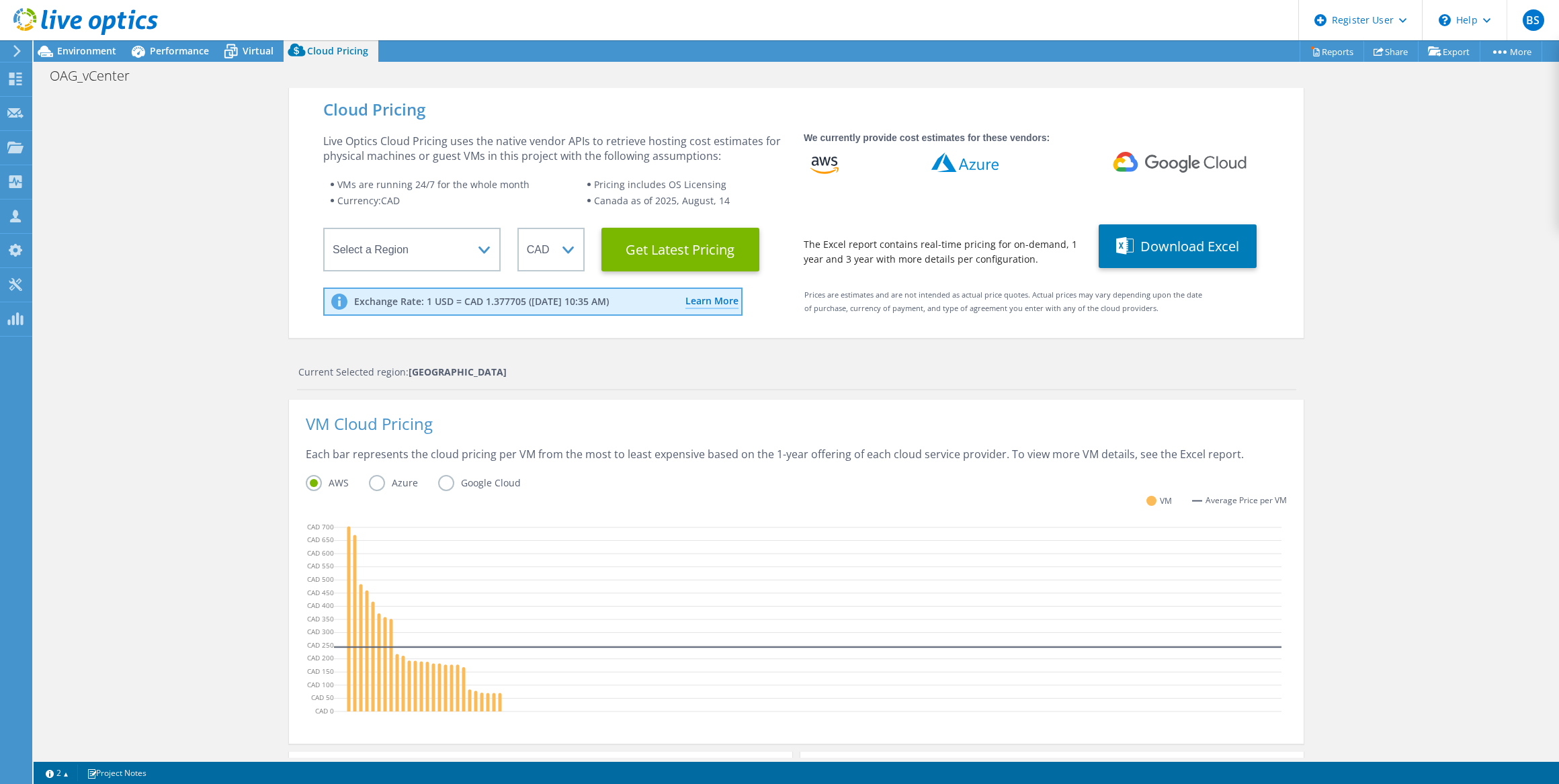
scroll to position [243, 0]
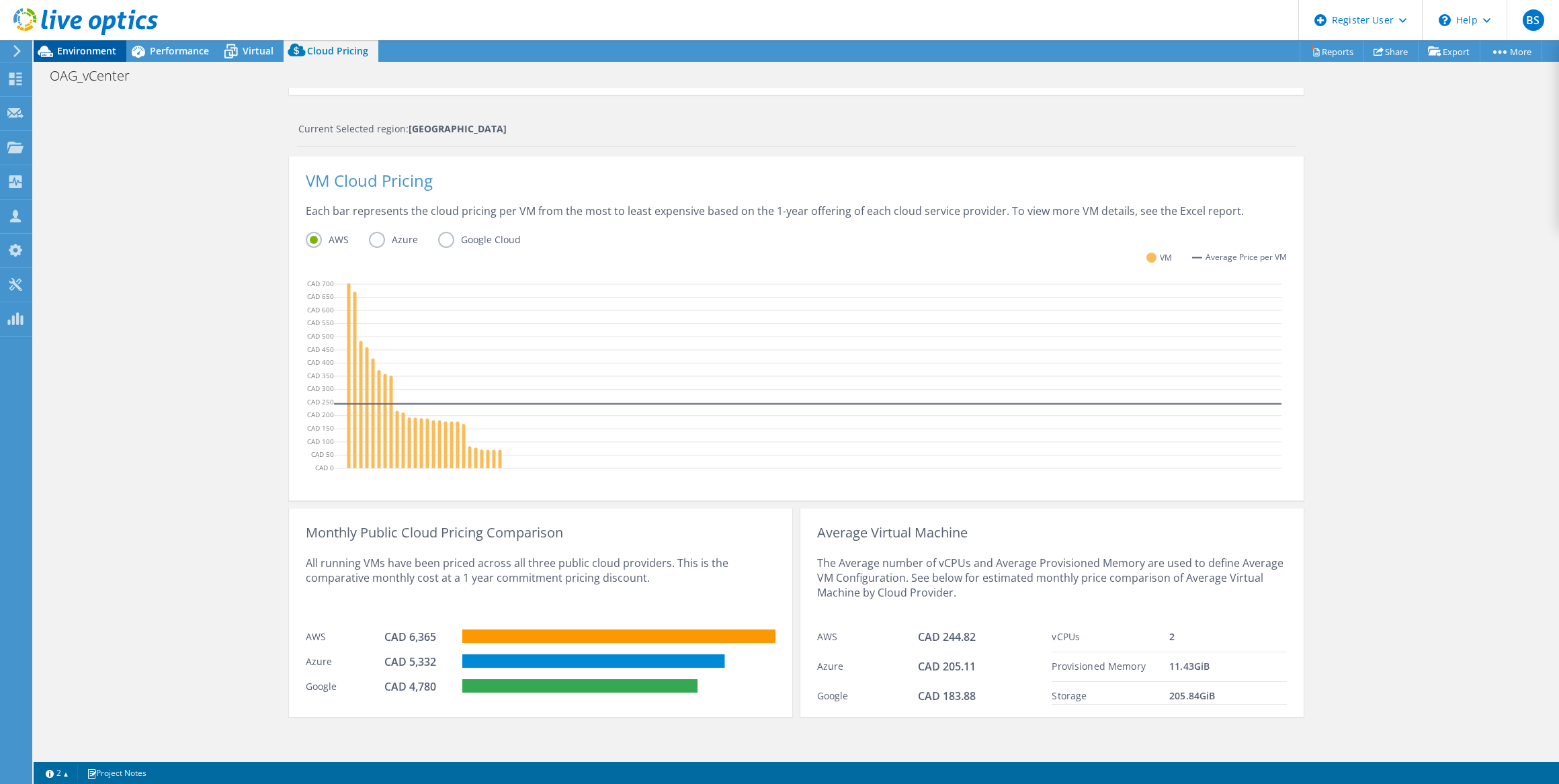
click at [89, 53] on span "Environment" at bounding box center [86, 50] width 59 height 13
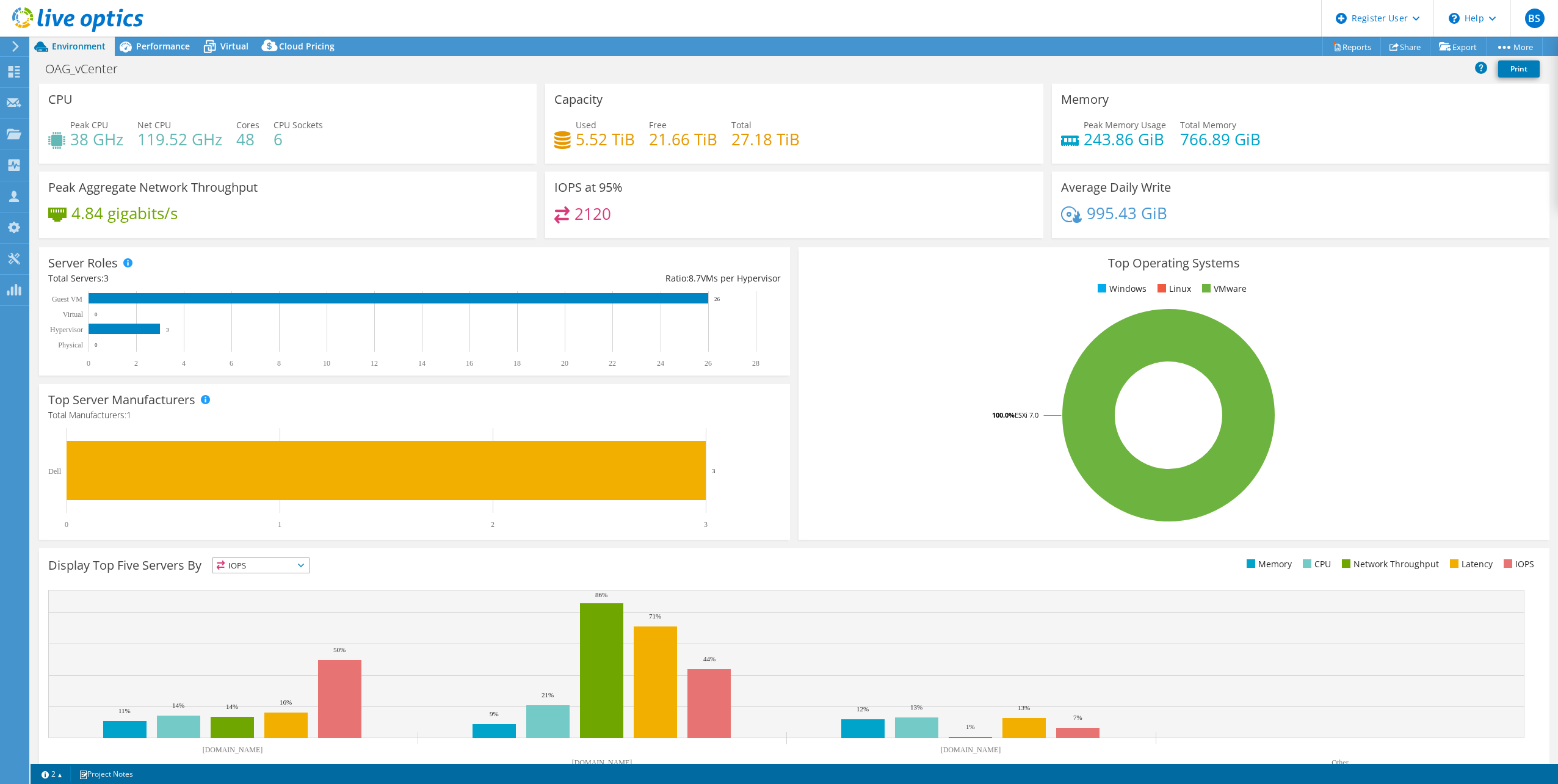
select select "[GEOGRAPHIC_DATA]"
select select "CAD"
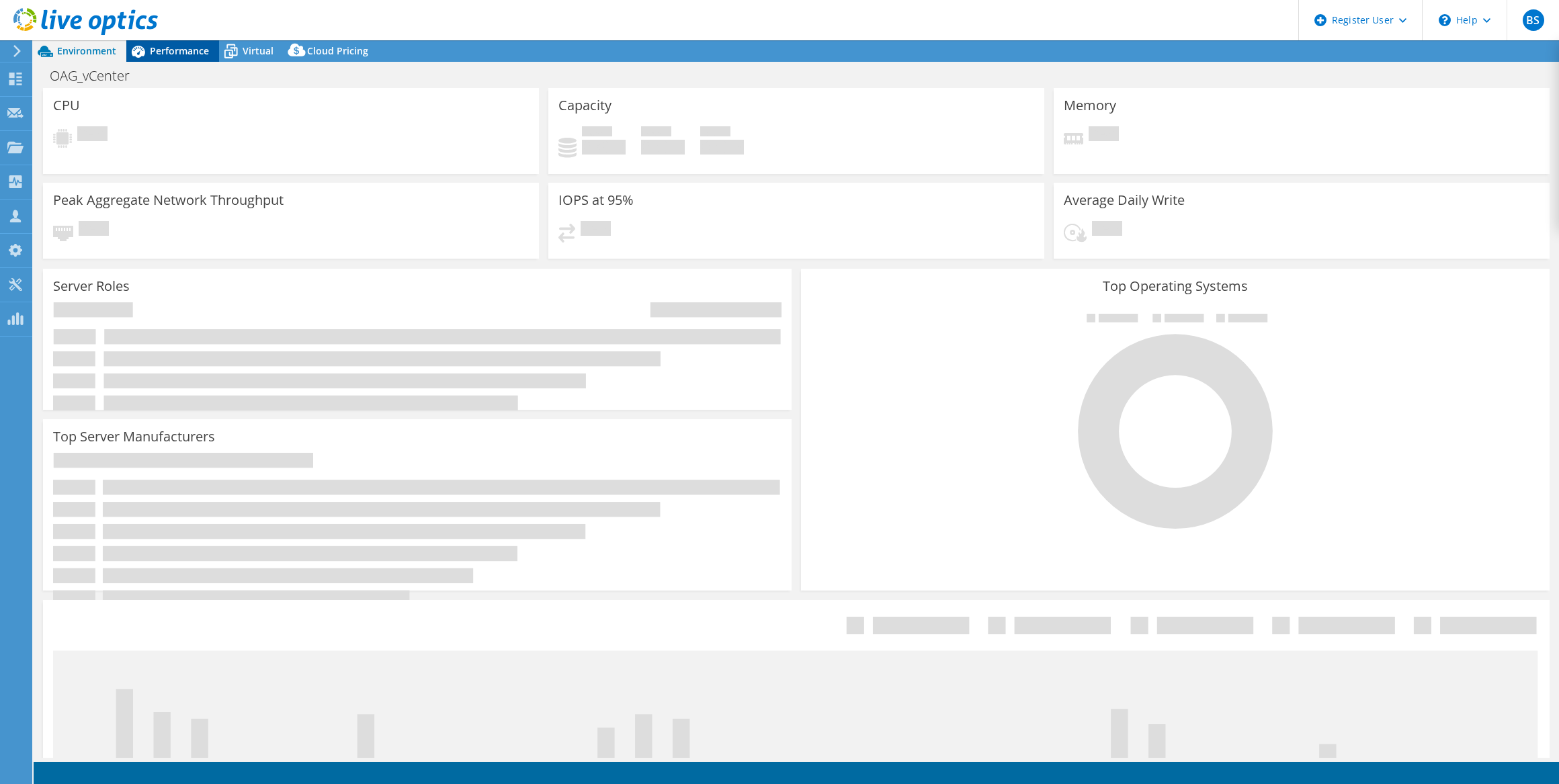
select select "[GEOGRAPHIC_DATA]"
select select "CAD"
